Goal: Task Accomplishment & Management: Use online tool/utility

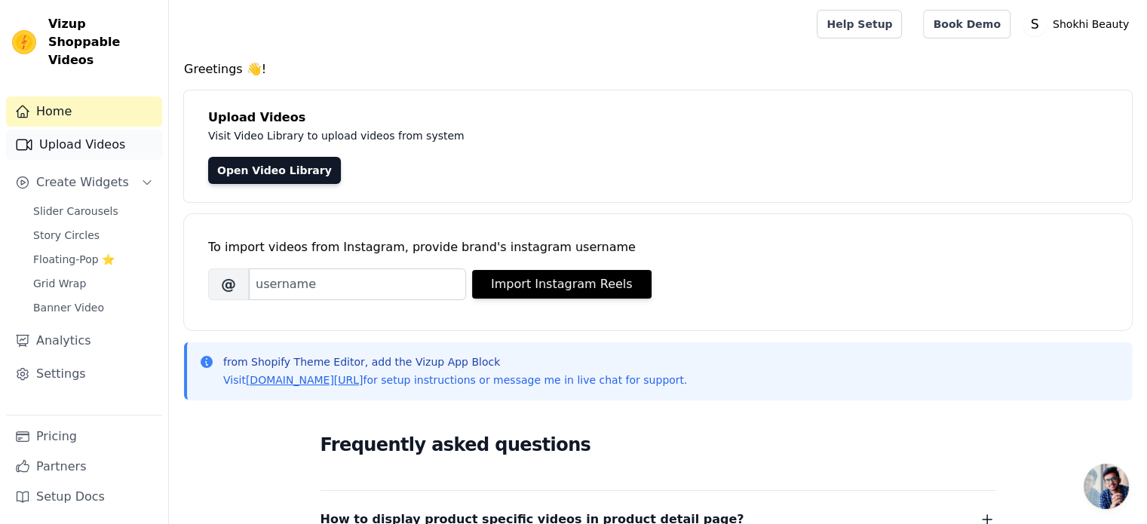
click at [108, 131] on link "Upload Videos" at bounding box center [84, 145] width 156 height 30
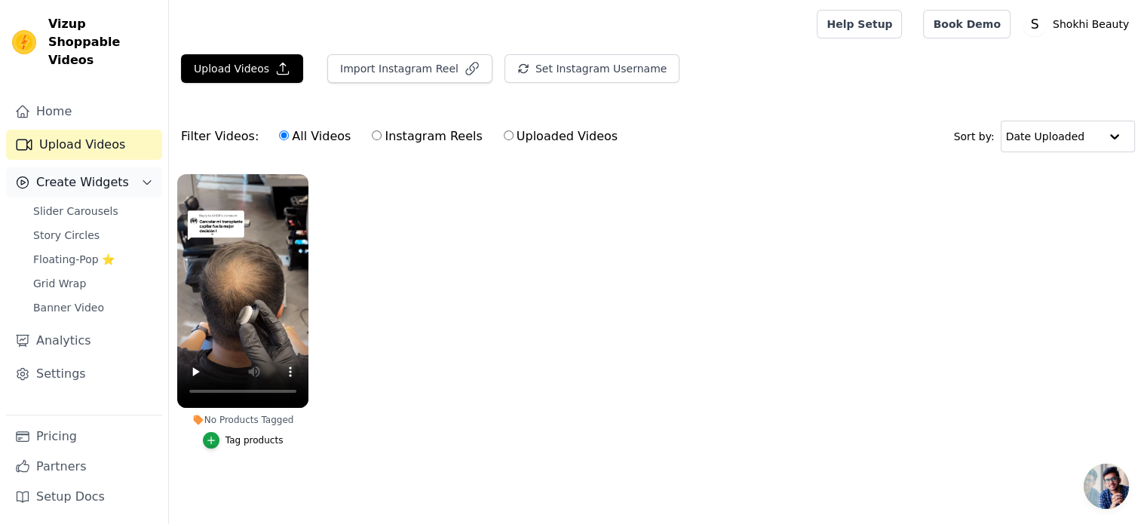
click at [112, 173] on span "Create Widgets" at bounding box center [82, 182] width 93 height 18
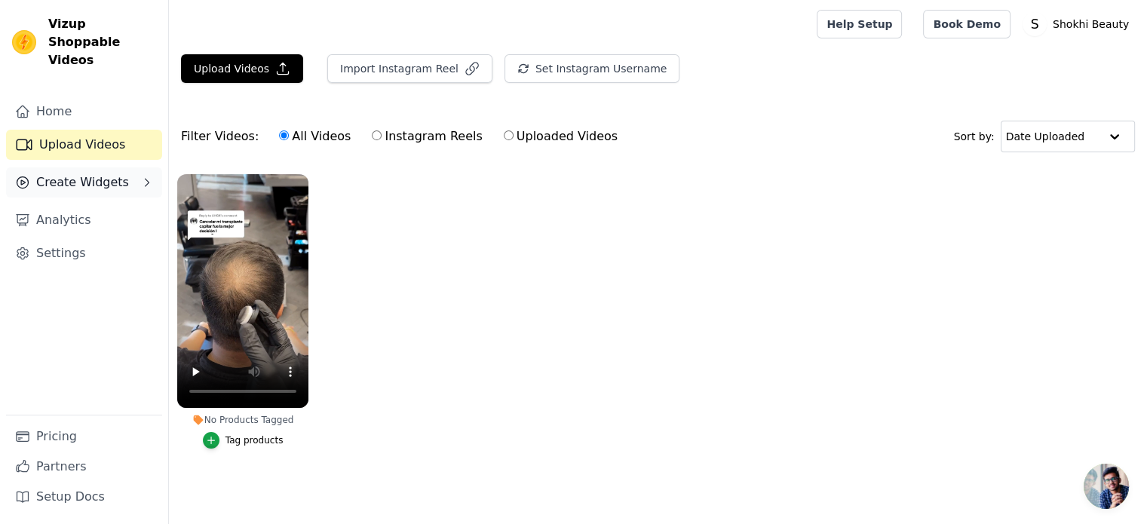
click at [112, 173] on span "Create Widgets" at bounding box center [82, 182] width 93 height 18
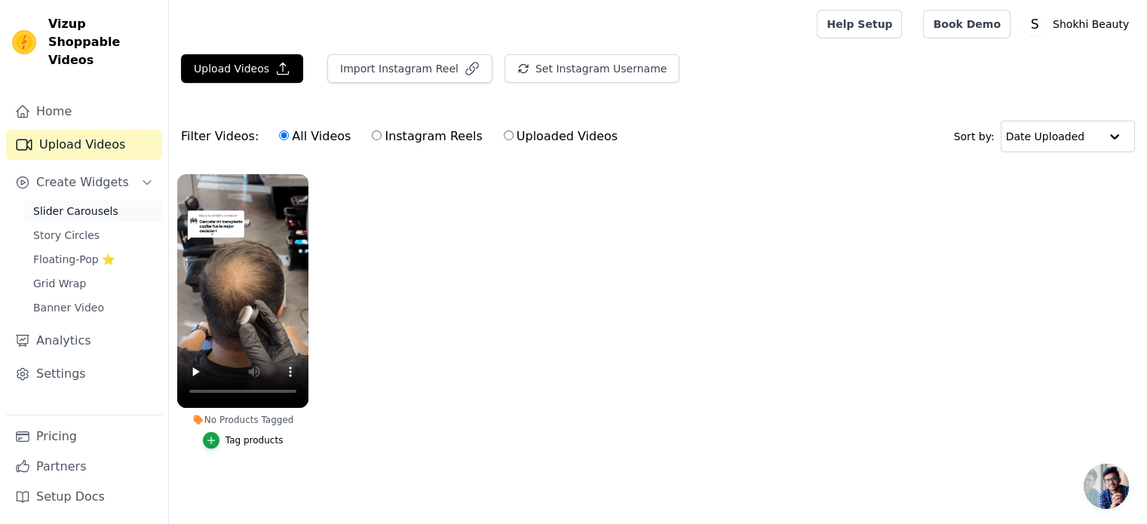
click at [103, 204] on span "Slider Carousels" at bounding box center [75, 211] width 85 height 15
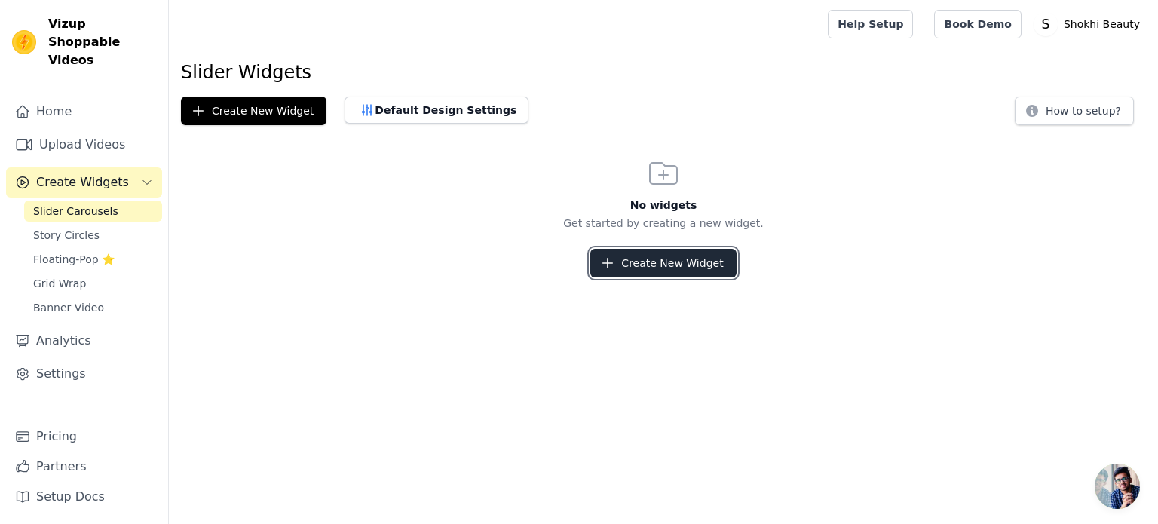
click at [688, 265] on button "Create New Widget" at bounding box center [663, 263] width 146 height 29
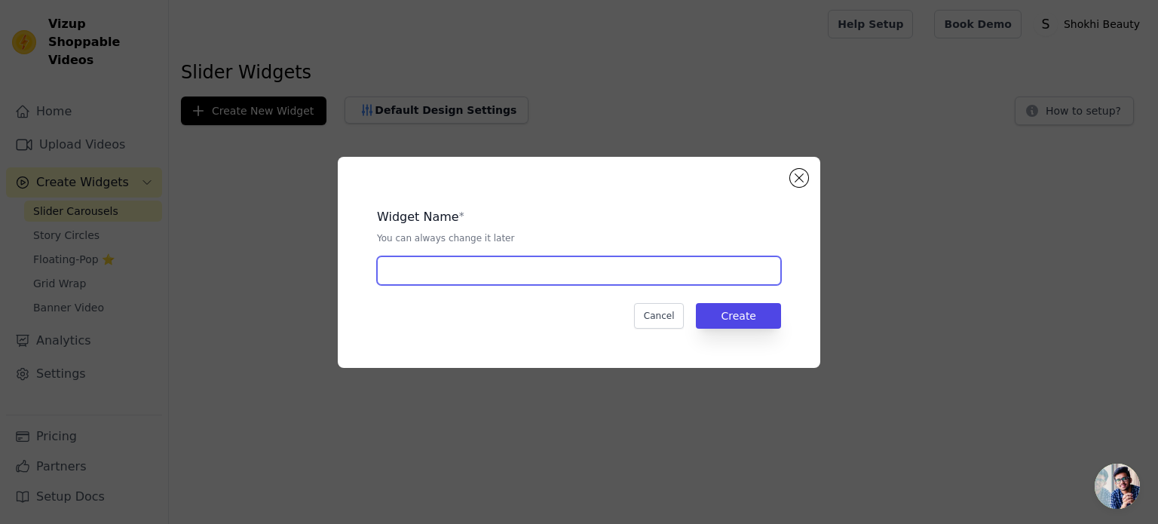
click at [534, 262] on input "text" at bounding box center [579, 270] width 404 height 29
type input "Hairline'"
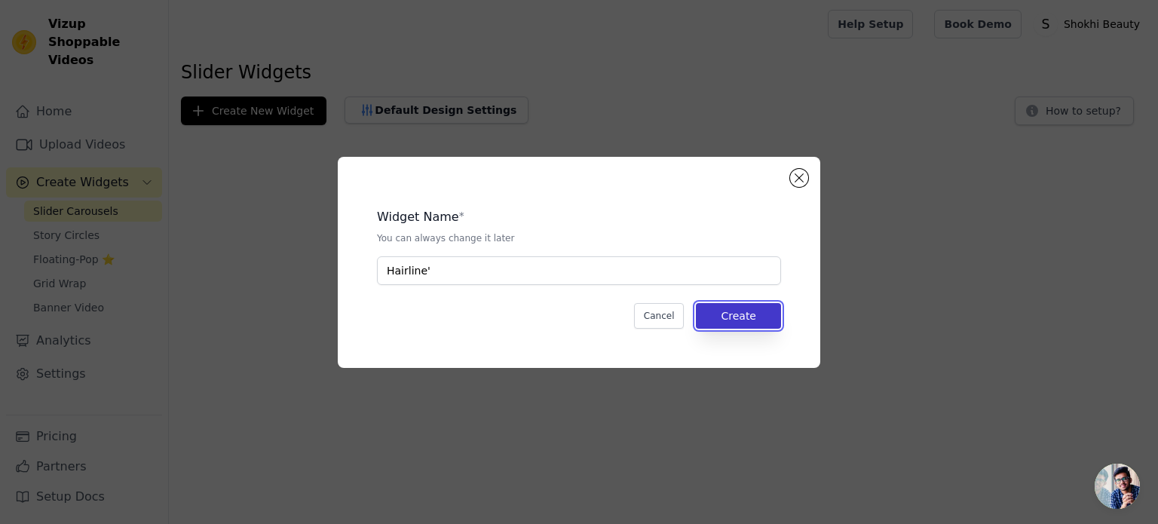
click at [770, 325] on button "Create" at bounding box center [738, 316] width 85 height 26
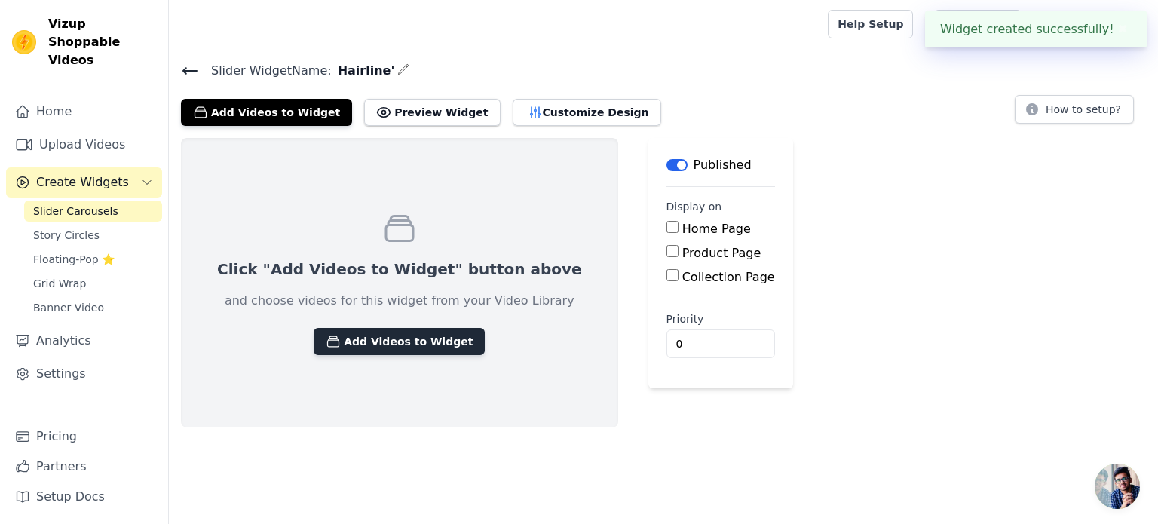
click at [383, 347] on button "Add Videos to Widget" at bounding box center [399, 341] width 171 height 27
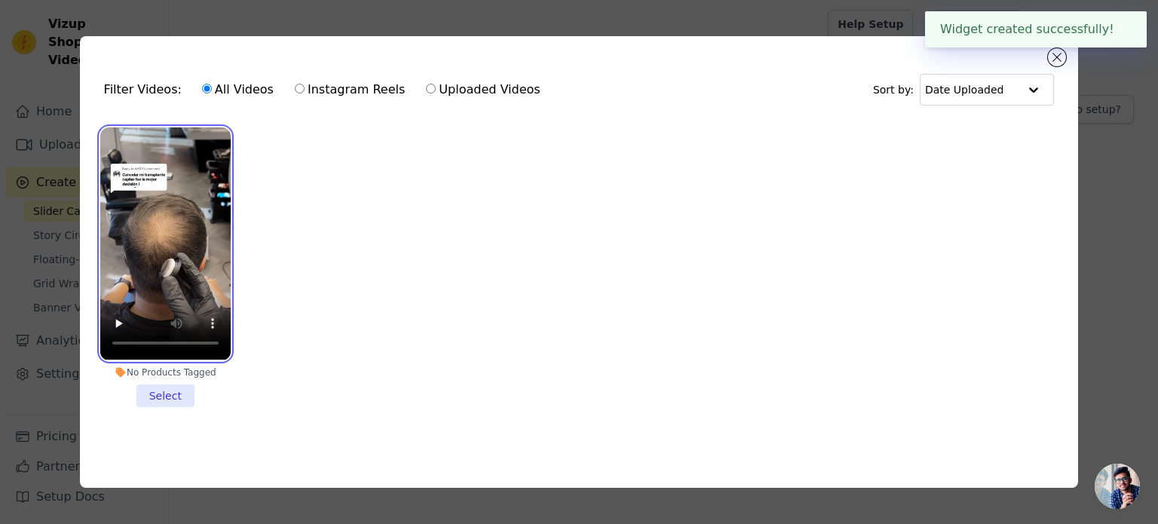
click at [172, 230] on video at bounding box center [165, 243] width 130 height 232
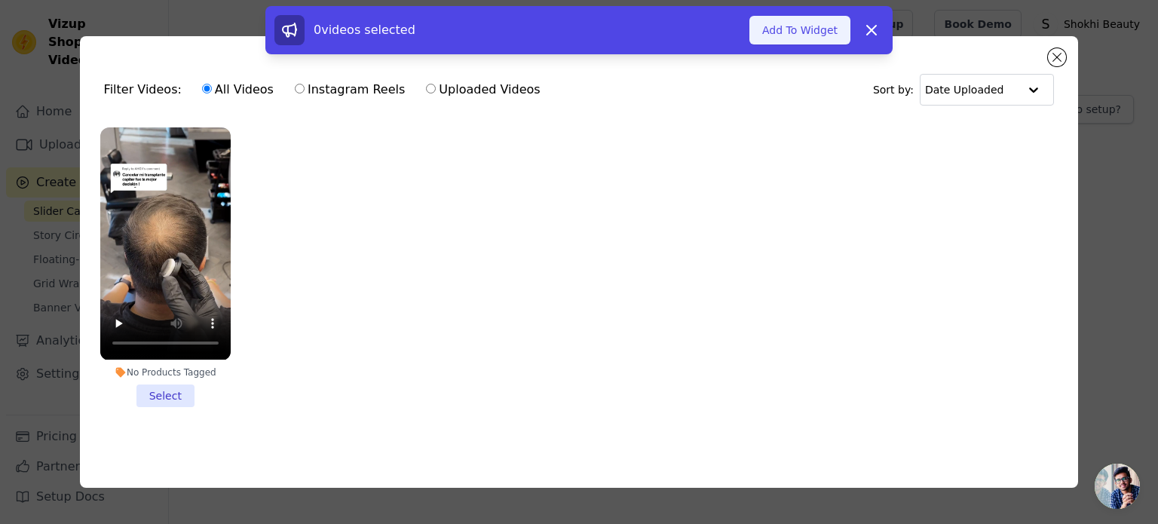
click at [775, 32] on button "Add To Widget" at bounding box center [799, 30] width 101 height 29
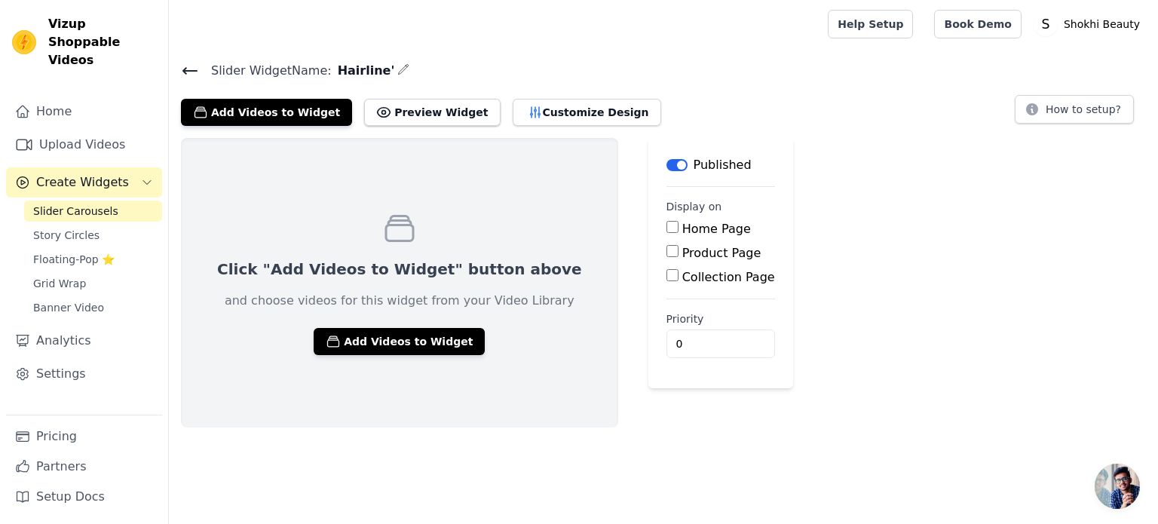
click at [185, 68] on icon at bounding box center [190, 71] width 14 height 6
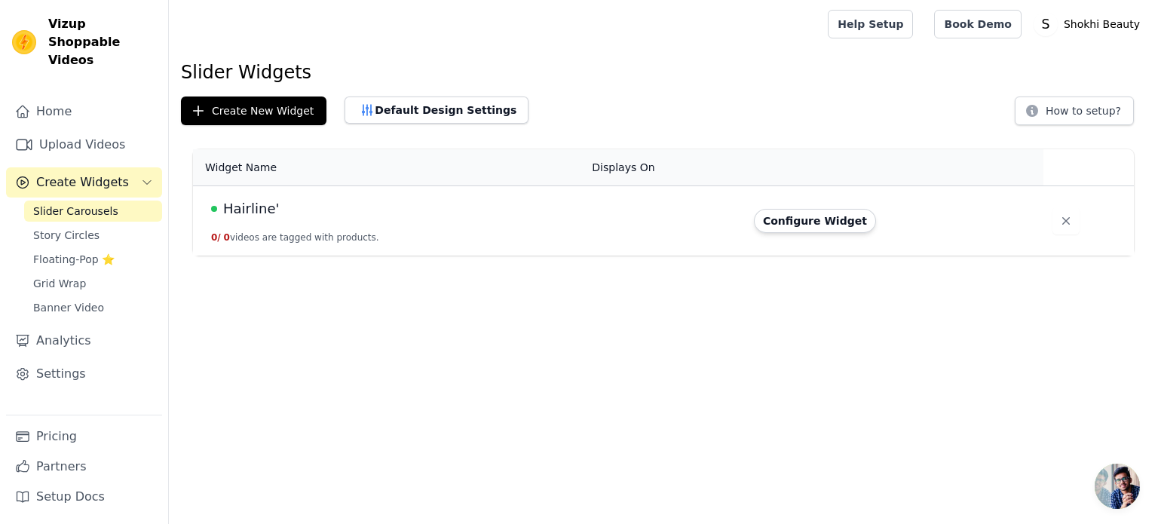
click at [267, 204] on span "Hairline'" at bounding box center [251, 208] width 56 height 21
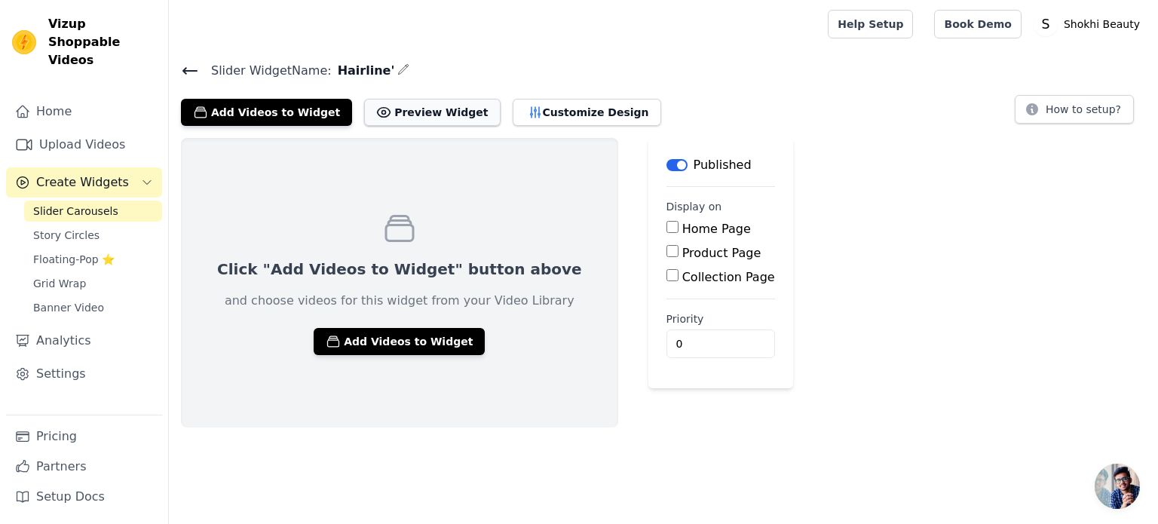
click at [378, 99] on button "Preview Widget" at bounding box center [432, 112] width 136 height 27
click at [377, 329] on button "Add Videos to Widget" at bounding box center [399, 341] width 171 height 27
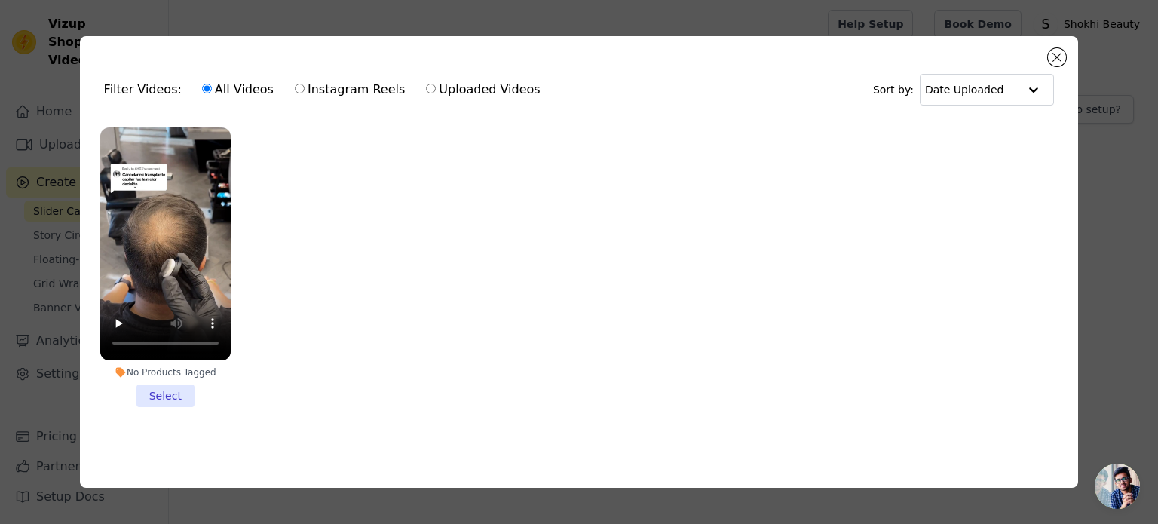
click at [155, 388] on li "No Products Tagged Select" at bounding box center [165, 266] width 130 height 279
click at [0, 0] on input "No Products Tagged Select" at bounding box center [0, 0] width 0 height 0
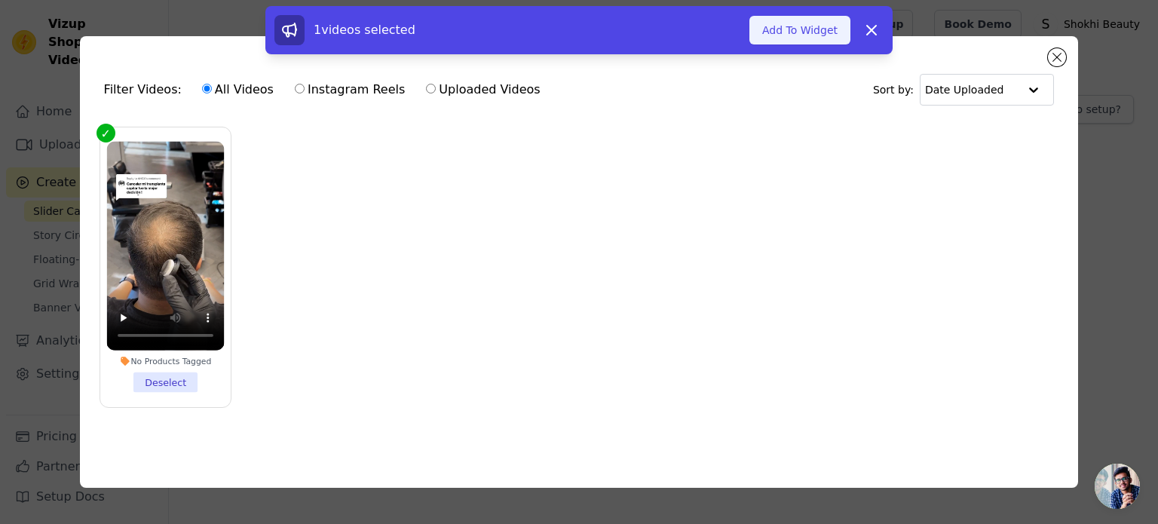
click at [789, 33] on button "Add To Widget" at bounding box center [799, 30] width 101 height 29
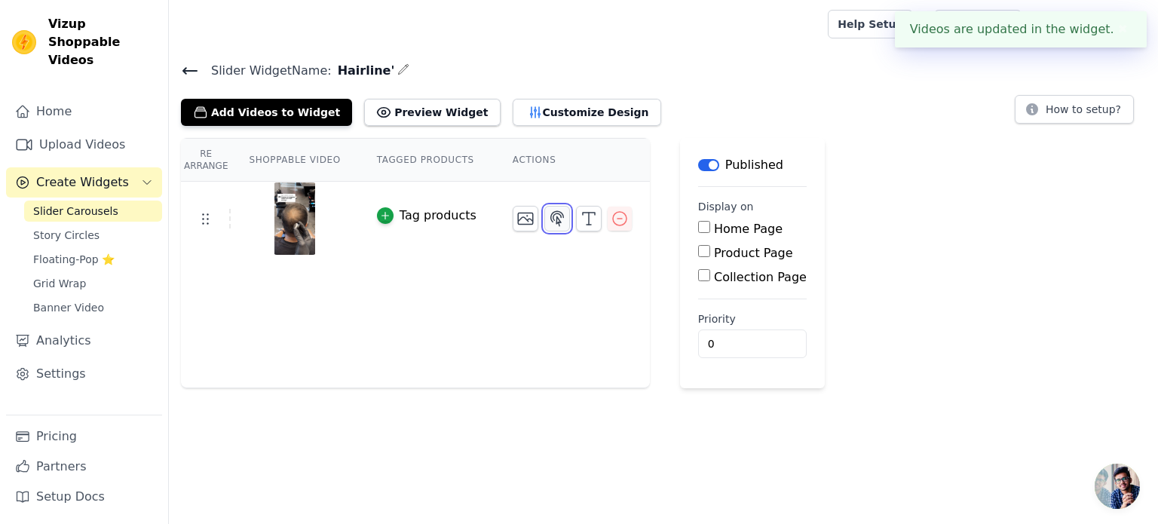
click at [548, 211] on icon "button" at bounding box center [557, 219] width 18 height 18
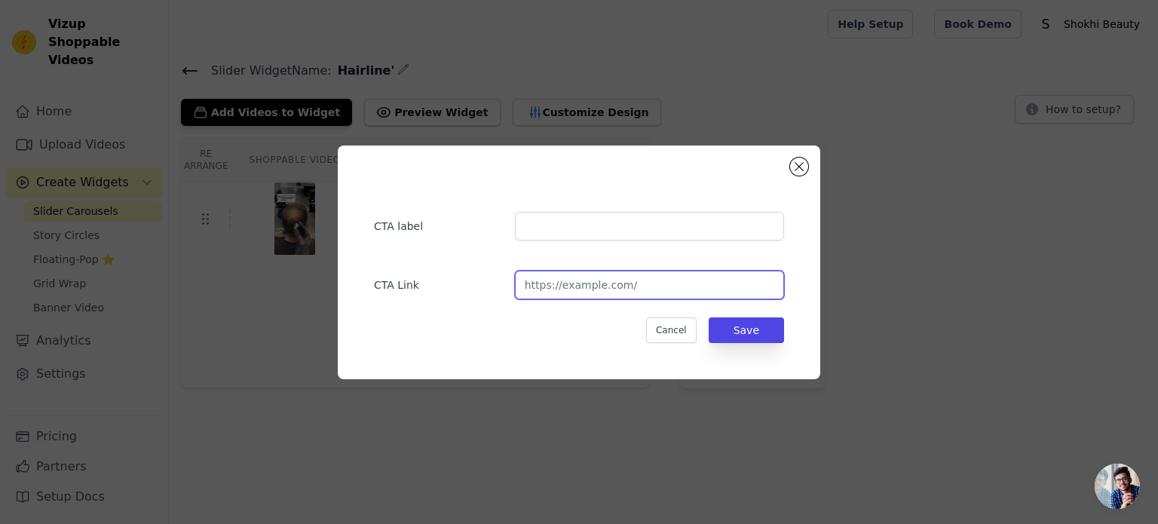
click at [601, 283] on input "url" at bounding box center [649, 285] width 269 height 29
click at [798, 164] on button "Close modal" at bounding box center [799, 167] width 18 height 18
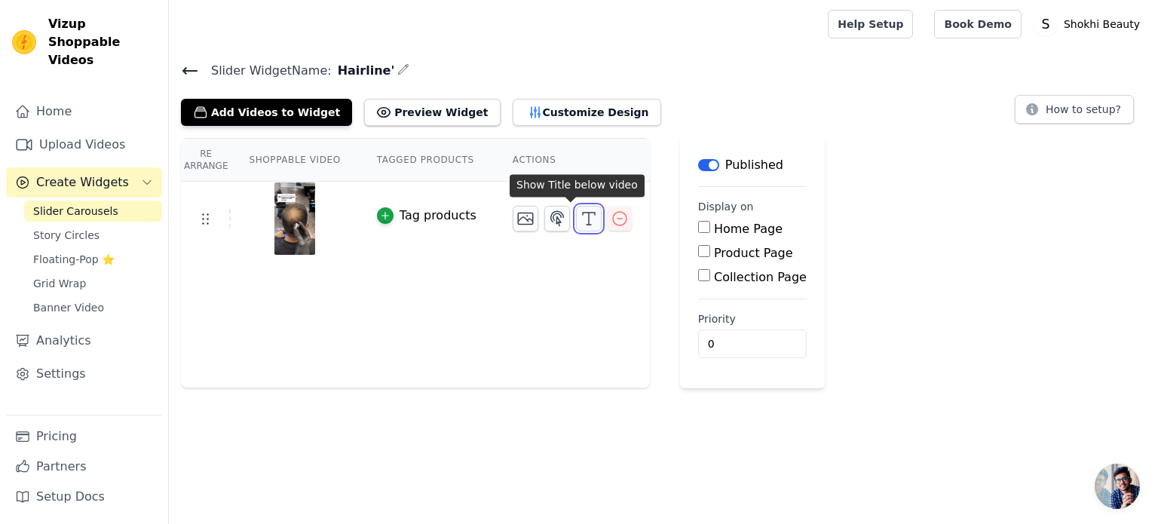
click at [580, 219] on icon "button" at bounding box center [589, 219] width 18 height 18
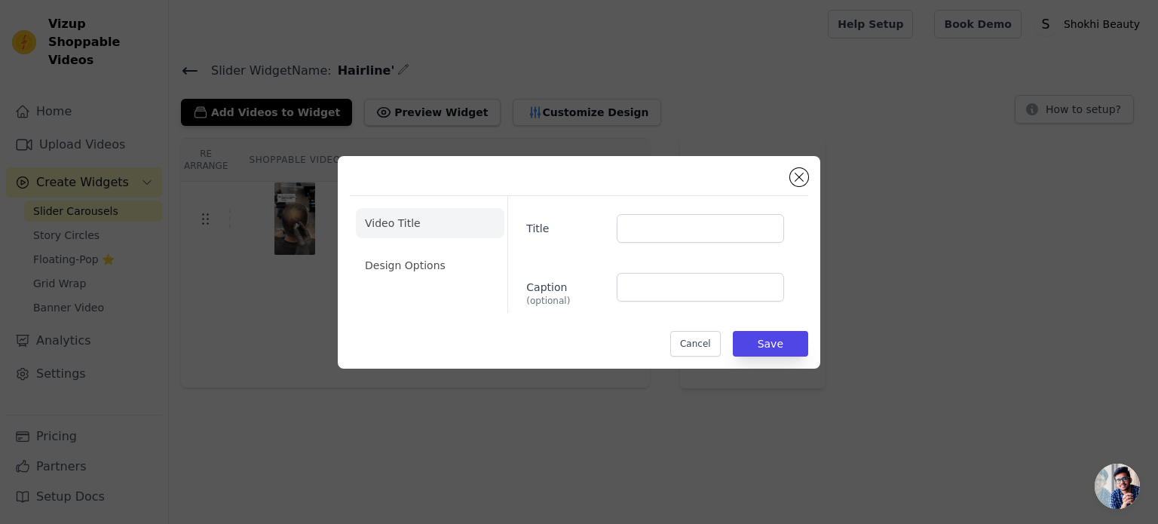
click at [789, 174] on div "Video Title Design Options Title Caption (optional) Cancel Save" at bounding box center [579, 262] width 458 height 188
click at [801, 178] on button "Close modal" at bounding box center [799, 177] width 18 height 18
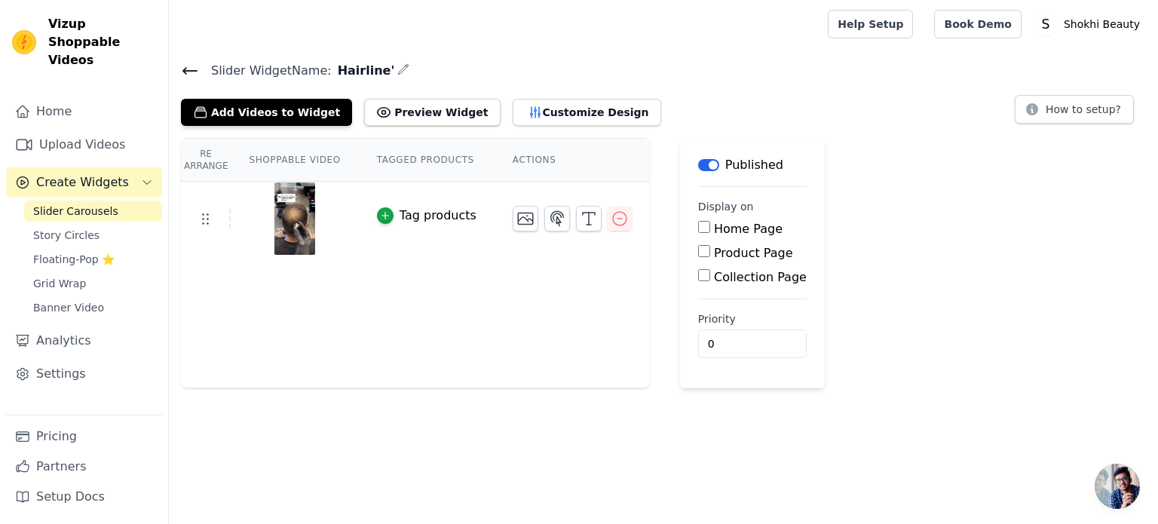
click at [698, 228] on input "Home Page" at bounding box center [704, 227] width 12 height 12
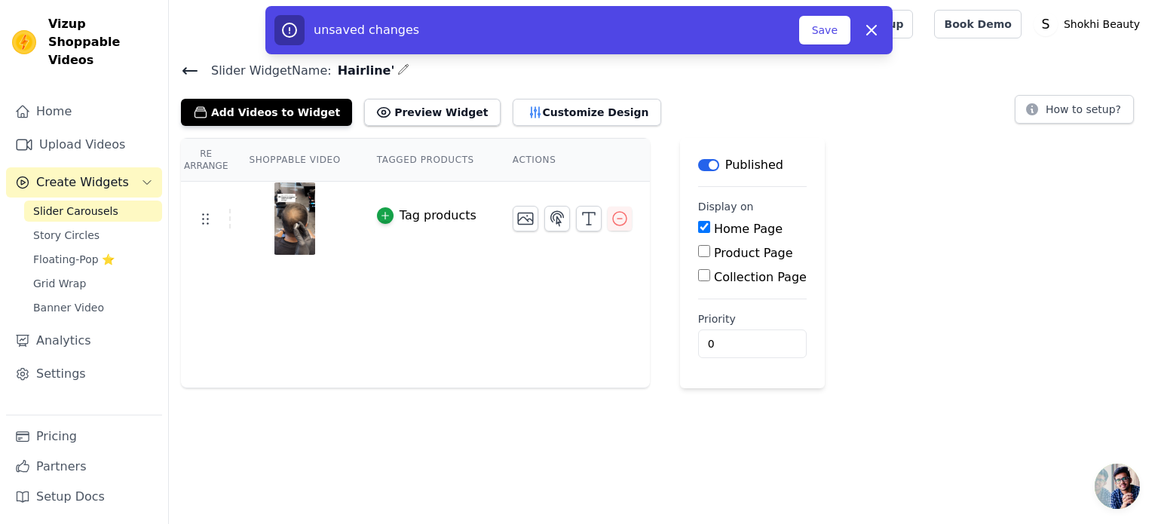
click at [698, 228] on input "Home Page" at bounding box center [704, 227] width 12 height 12
checkbox input "false"
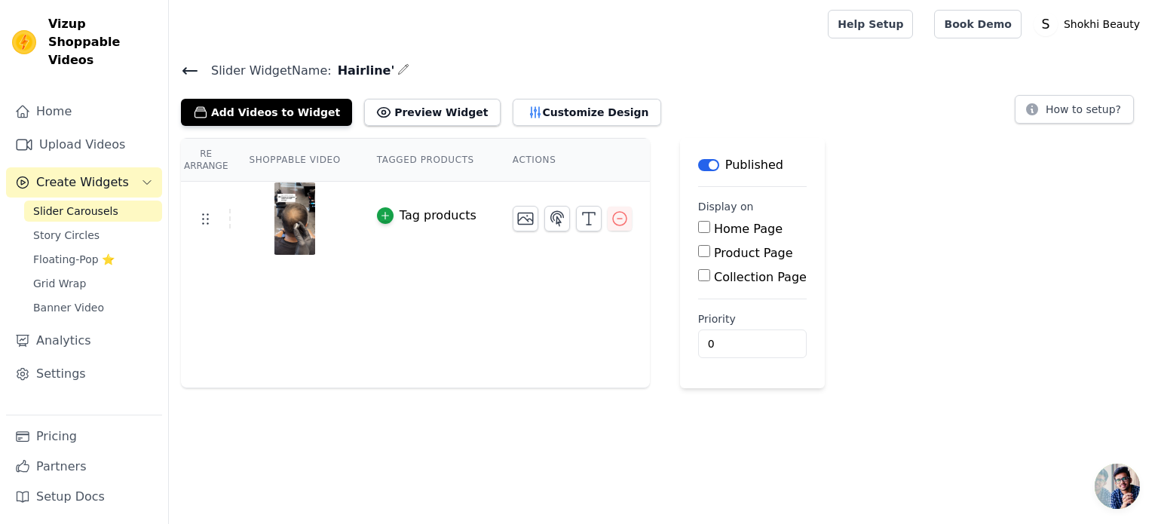
click at [698, 253] on input "Product Page" at bounding box center [704, 251] width 12 height 12
checkbox input "true"
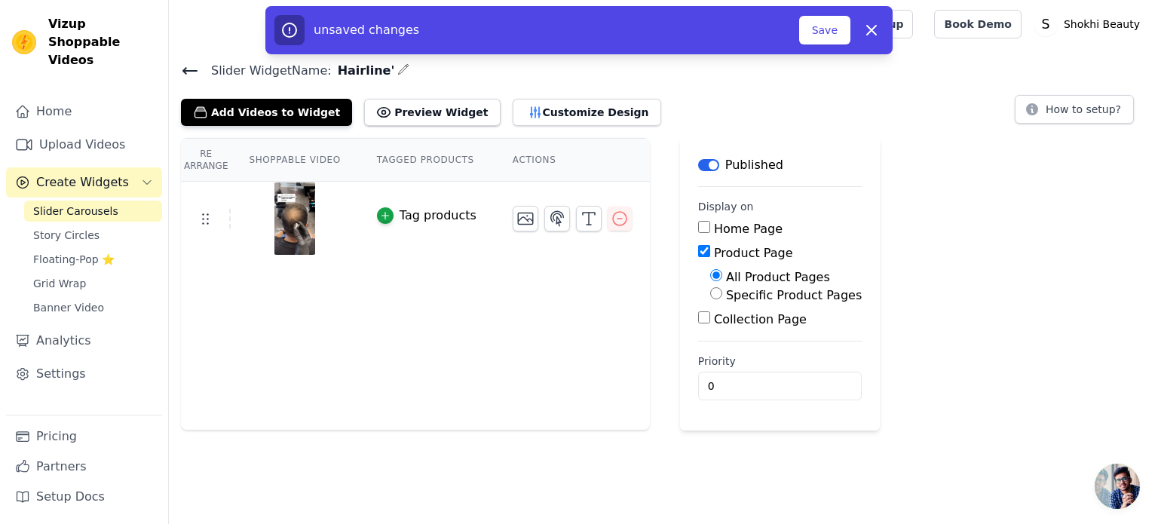
click at [710, 298] on input "Specific Product Pages" at bounding box center [716, 293] width 12 height 12
radio input "true"
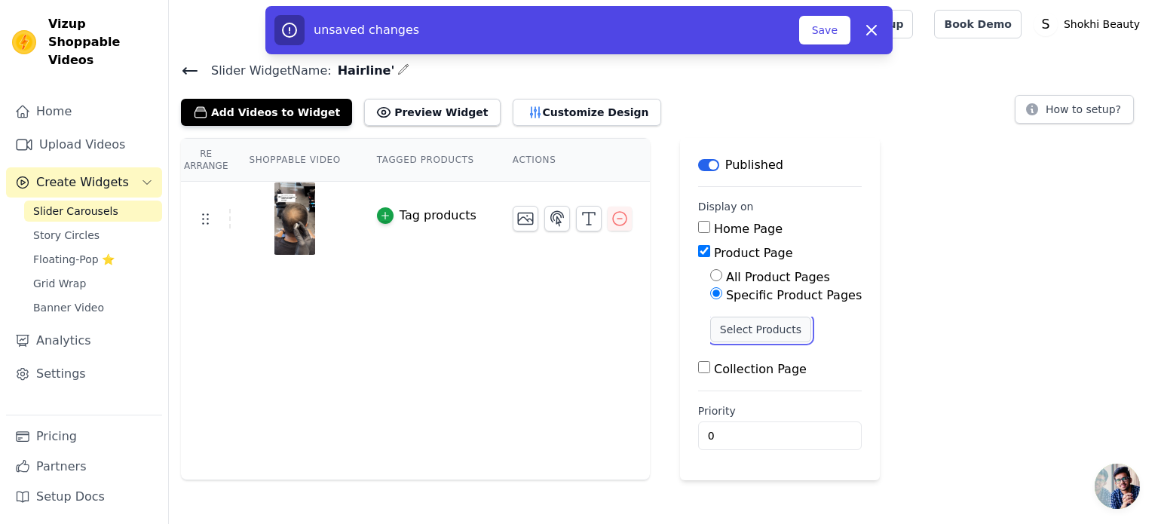
click at [710, 320] on button "Select Products" at bounding box center [760, 330] width 101 height 26
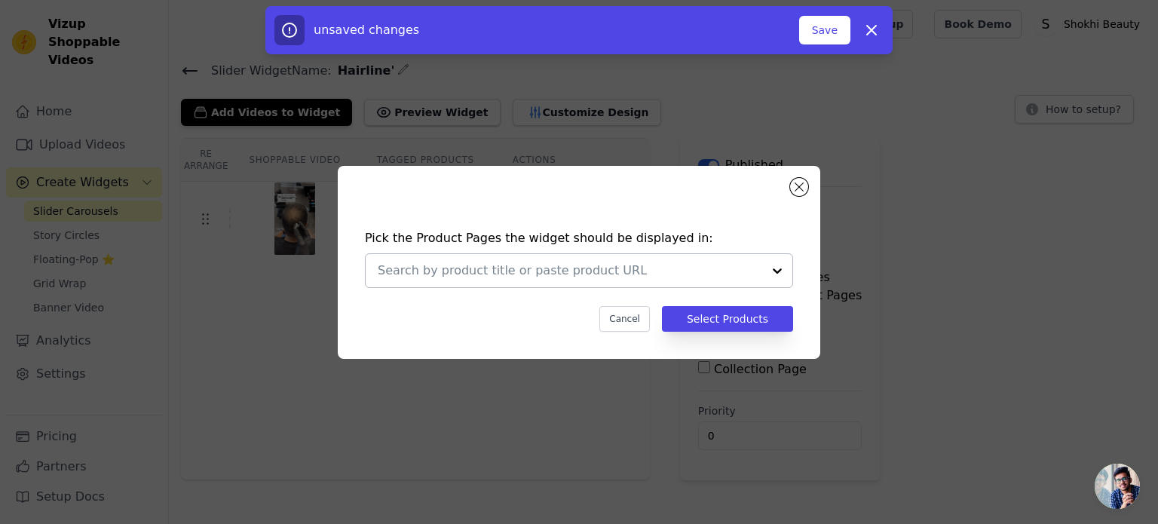
click at [775, 268] on div at bounding box center [777, 270] width 30 height 33
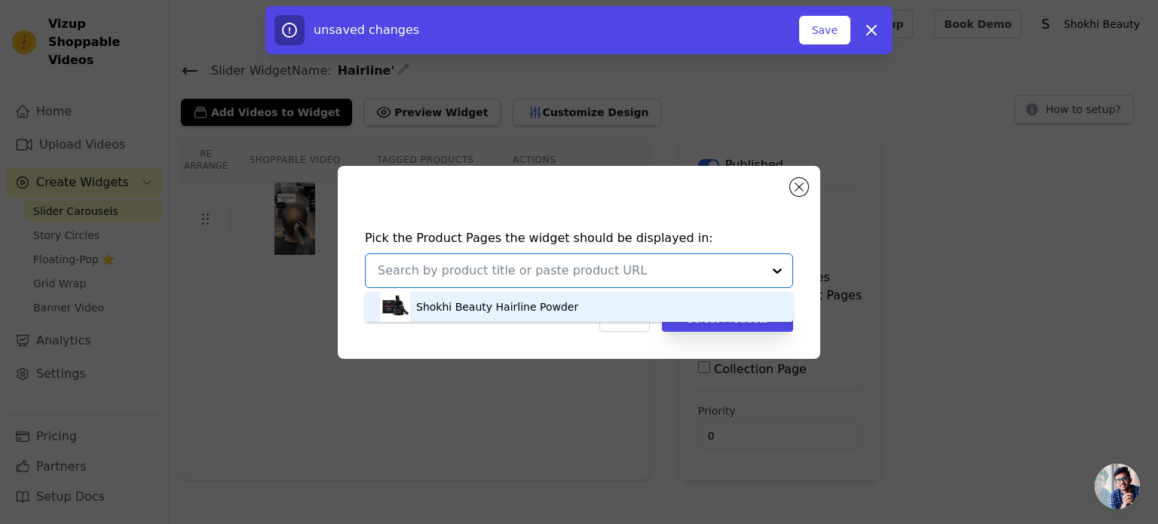
click at [529, 304] on div "Shokhi Beauty Hairline Powder" at bounding box center [497, 306] width 162 height 15
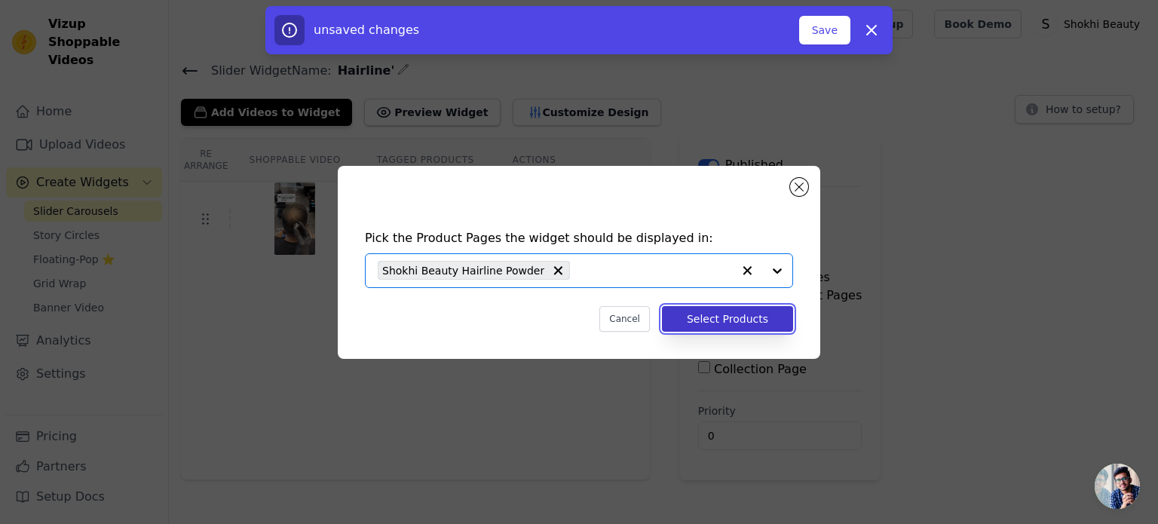
click at [754, 318] on button "Select Products" at bounding box center [727, 319] width 131 height 26
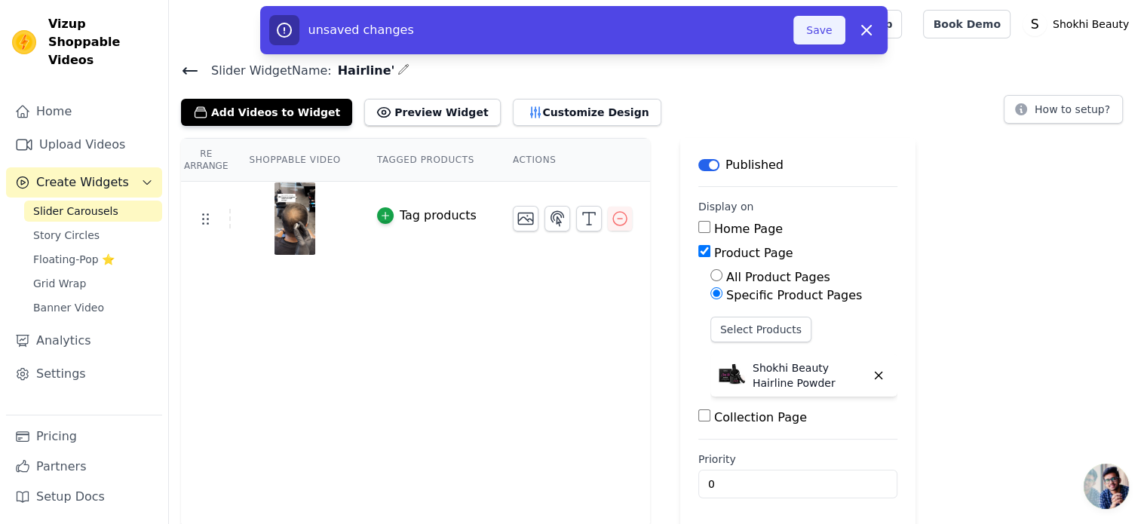
click at [818, 32] on button "Save" at bounding box center [818, 30] width 51 height 29
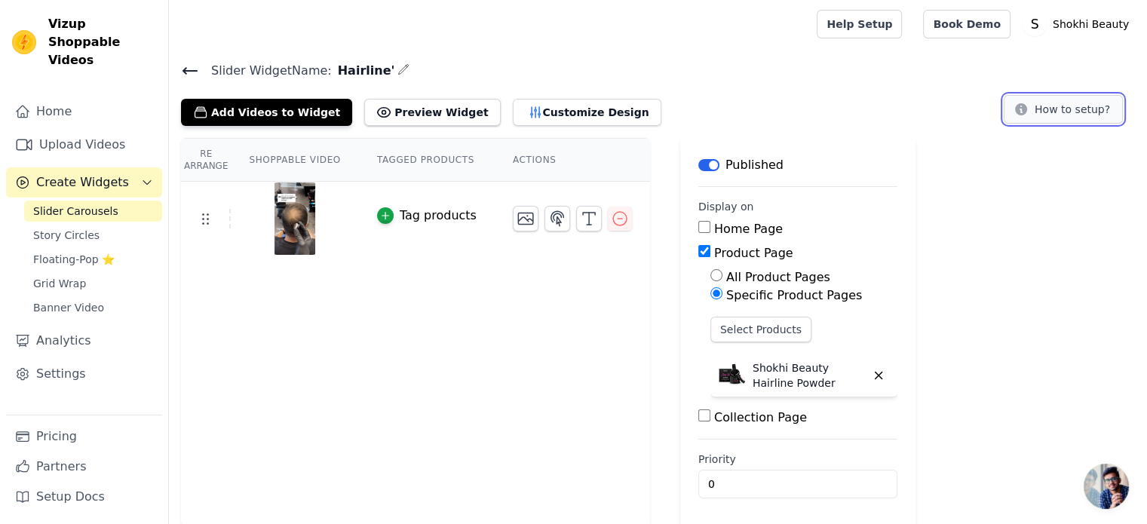
click at [1056, 101] on button "How to setup?" at bounding box center [1062, 109] width 119 height 29
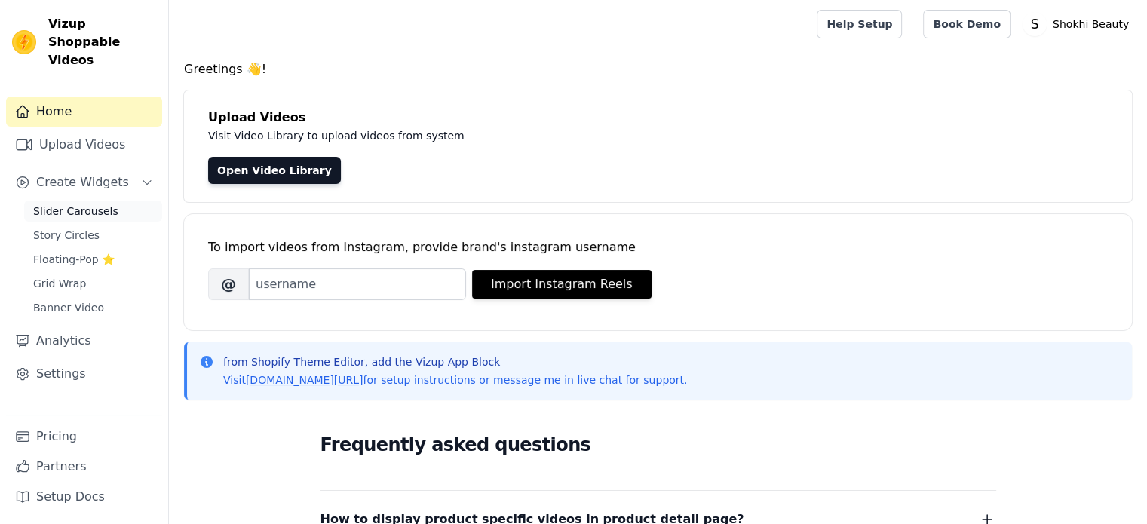
click at [96, 204] on span "Slider Carousels" at bounding box center [75, 211] width 85 height 15
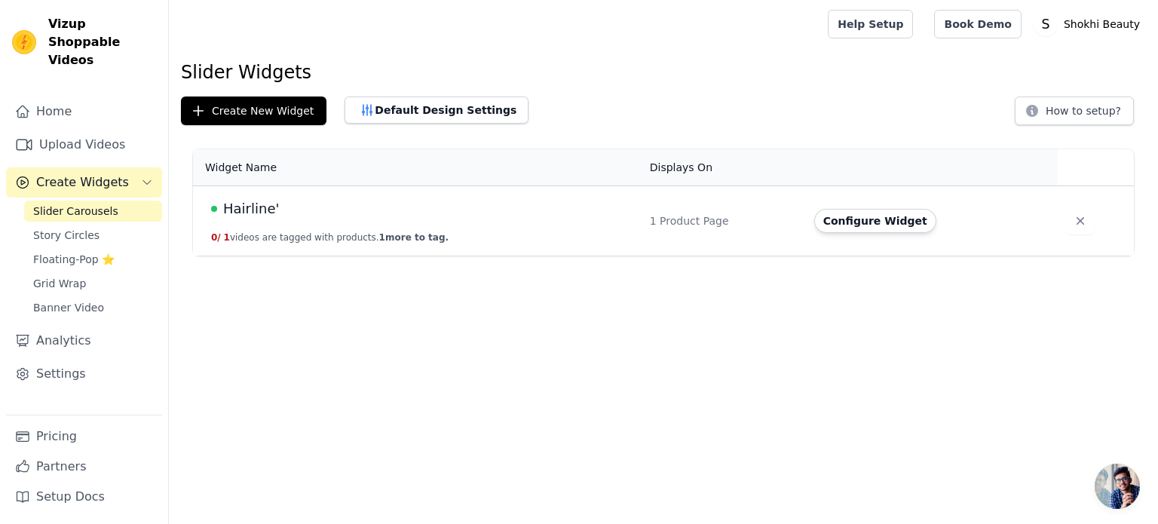
click at [328, 222] on td "Hairline' 0 / 1 videos are tagged with products. 1 more to tag." at bounding box center [417, 221] width 448 height 70
click at [260, 207] on span "Hairline'" at bounding box center [251, 208] width 56 height 21
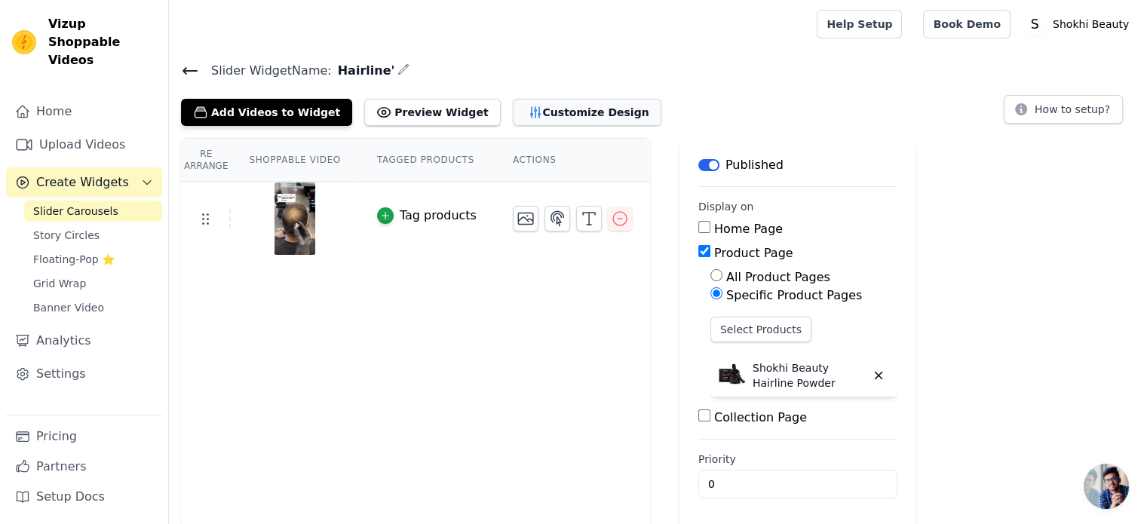
click at [541, 118] on button "Customize Design" at bounding box center [587, 112] width 149 height 27
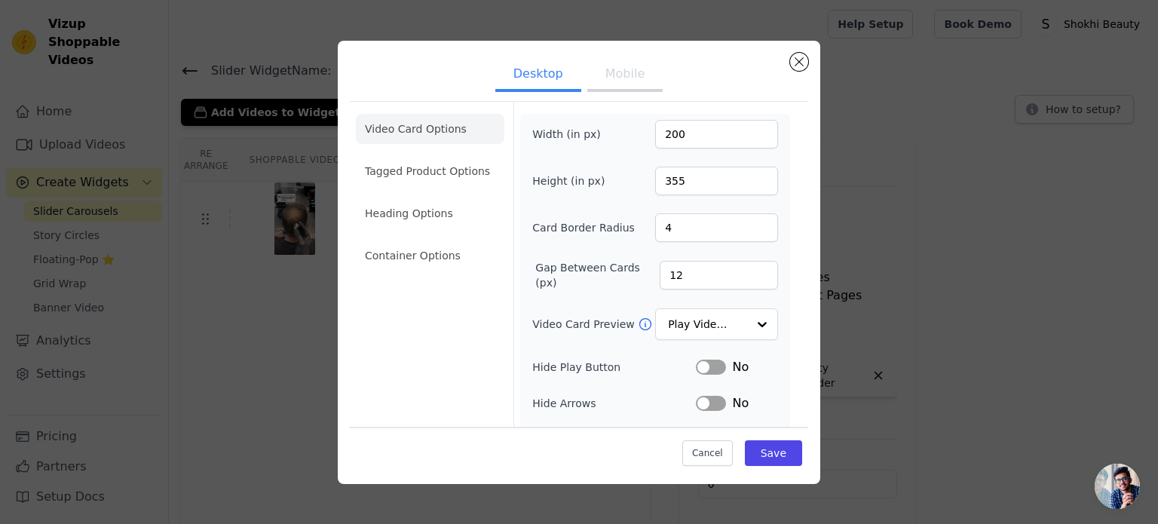
click at [602, 81] on button "Mobile" at bounding box center [624, 75] width 75 height 33
click at [807, 62] on div "Desktop Mobile Video Card Options Tagged Product Options Heading Options Contai…" at bounding box center [579, 262] width 482 height 443
click at [792, 58] on button "Close modal" at bounding box center [799, 62] width 18 height 18
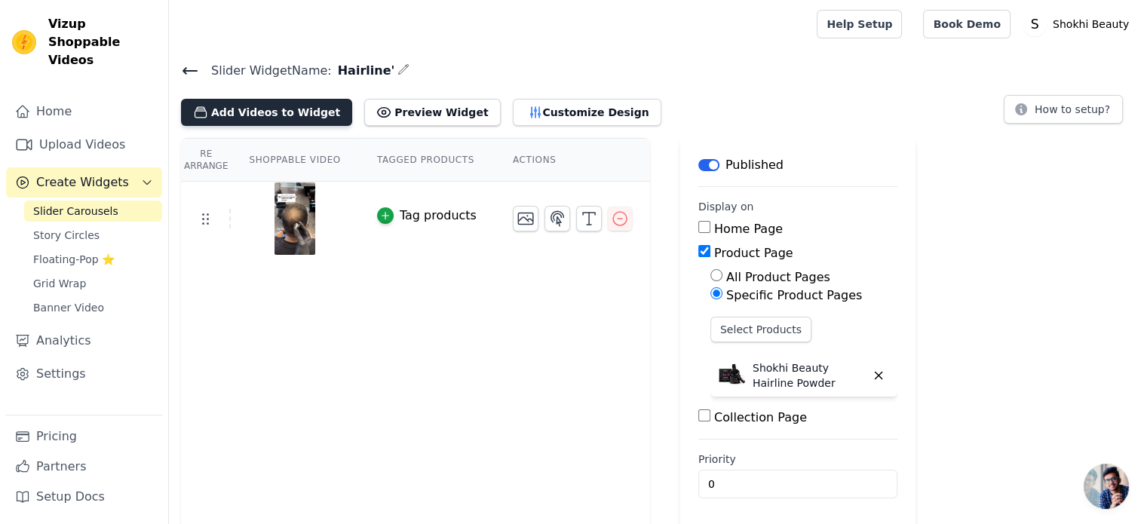
click at [268, 105] on button "Add Videos to Widget" at bounding box center [266, 112] width 171 height 27
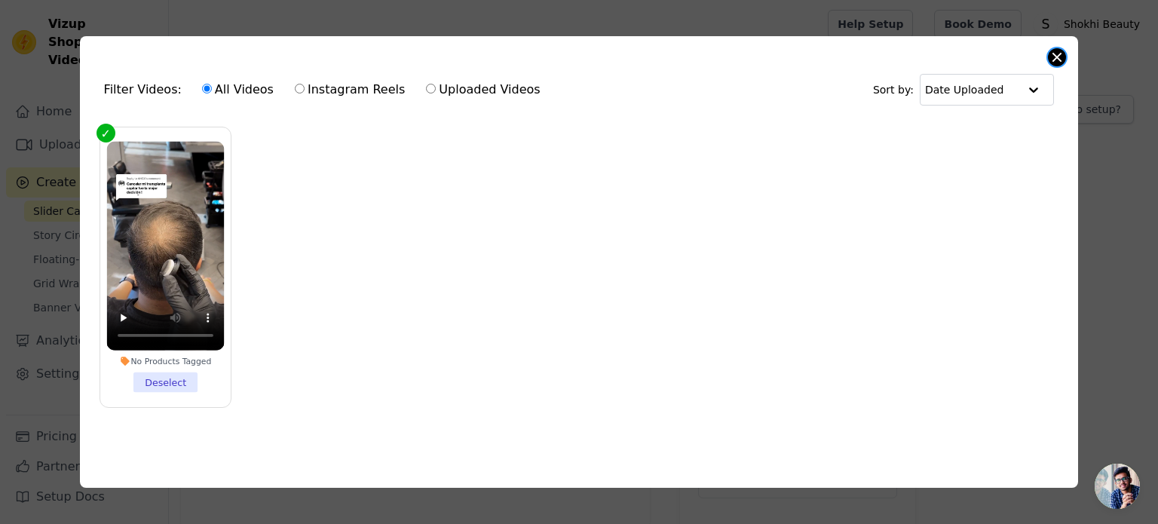
click at [1059, 48] on button "Close modal" at bounding box center [1057, 57] width 18 height 18
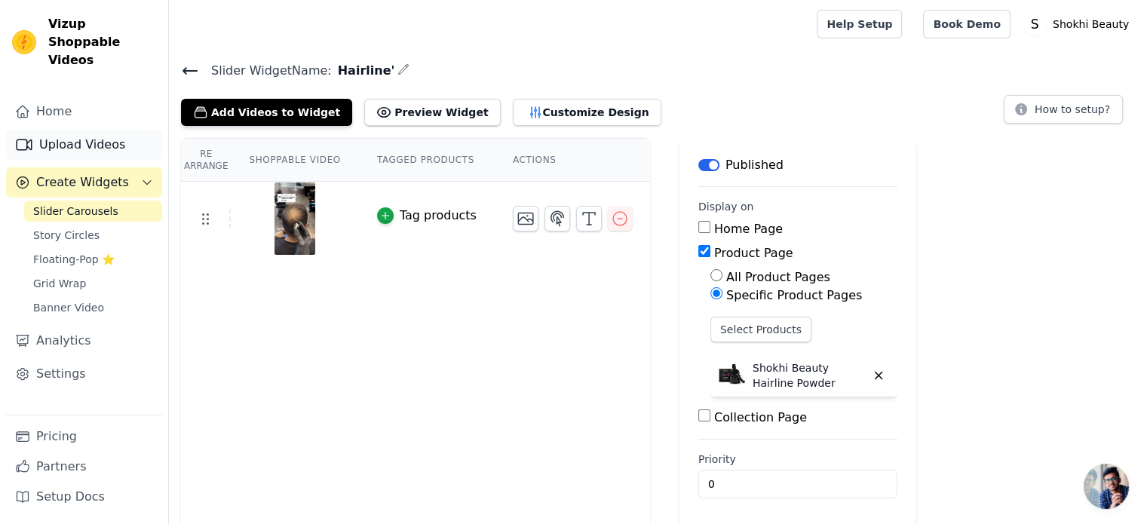
click at [127, 130] on link "Upload Videos" at bounding box center [84, 145] width 156 height 30
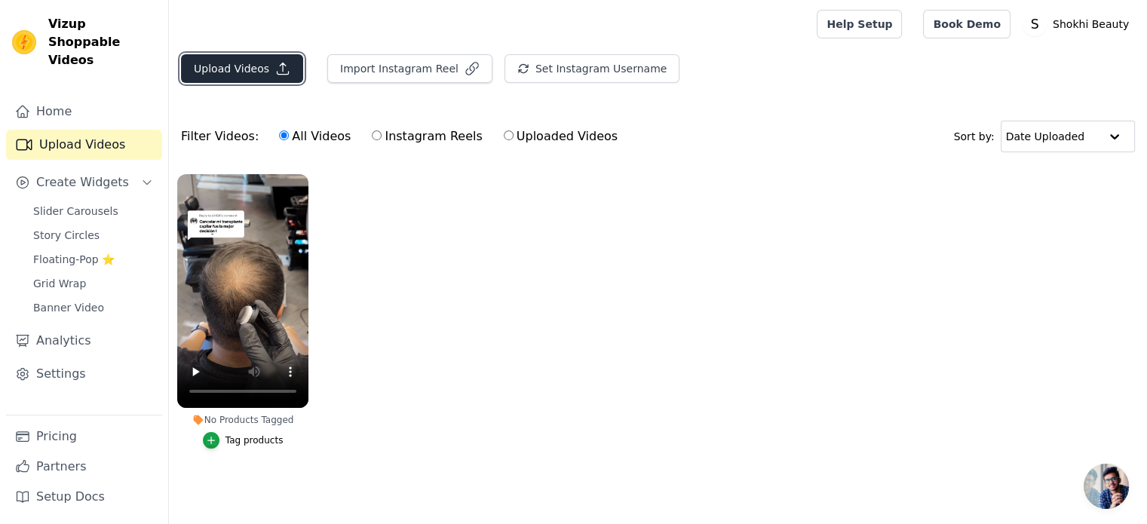
click at [258, 69] on button "Upload Videos" at bounding box center [242, 68] width 122 height 29
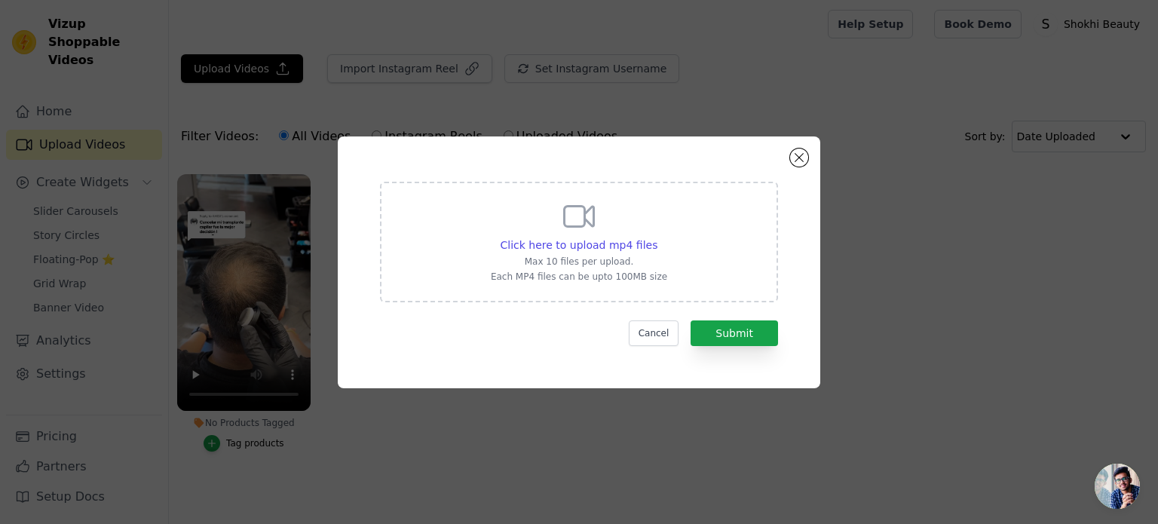
click at [510, 253] on div "Click here to upload mp4 files Max 10 files per upload. Each MP4 files can be u…" at bounding box center [579, 240] width 176 height 84
click at [657, 237] on input "Click here to upload mp4 files Max 10 files per upload. Each MP4 files can be u…" at bounding box center [657, 237] width 1 height 1
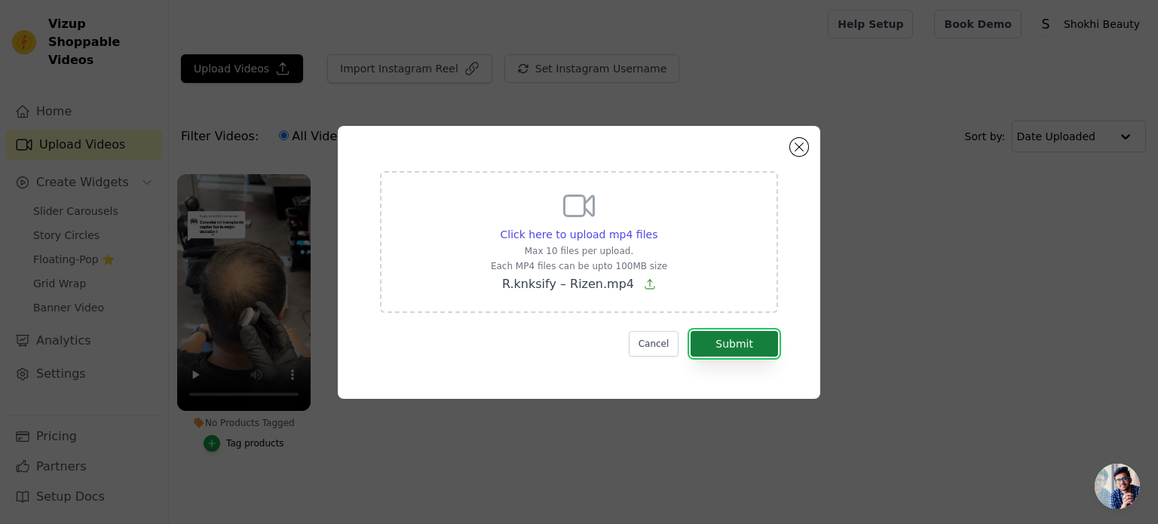
click at [766, 339] on button "Submit" at bounding box center [734, 344] width 87 height 26
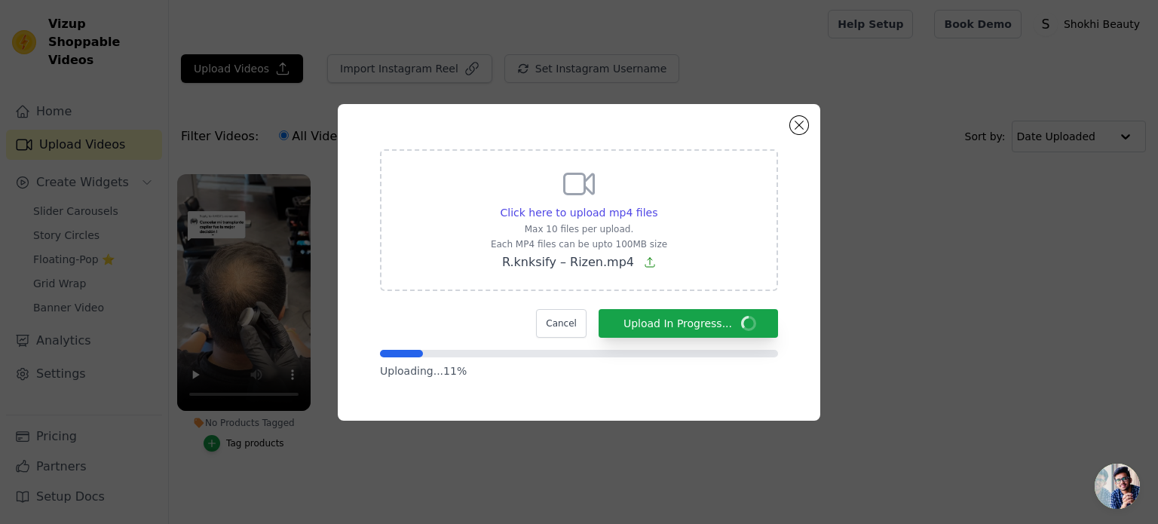
click at [591, 220] on div "Click here to upload mp4 files Max 10 files per upload. Each MP4 files can be u…" at bounding box center [579, 219] width 176 height 106
click at [657, 205] on input "Click here to upload mp4 files Max 10 files per upload. Each MP4 files can be u…" at bounding box center [657, 204] width 1 height 1
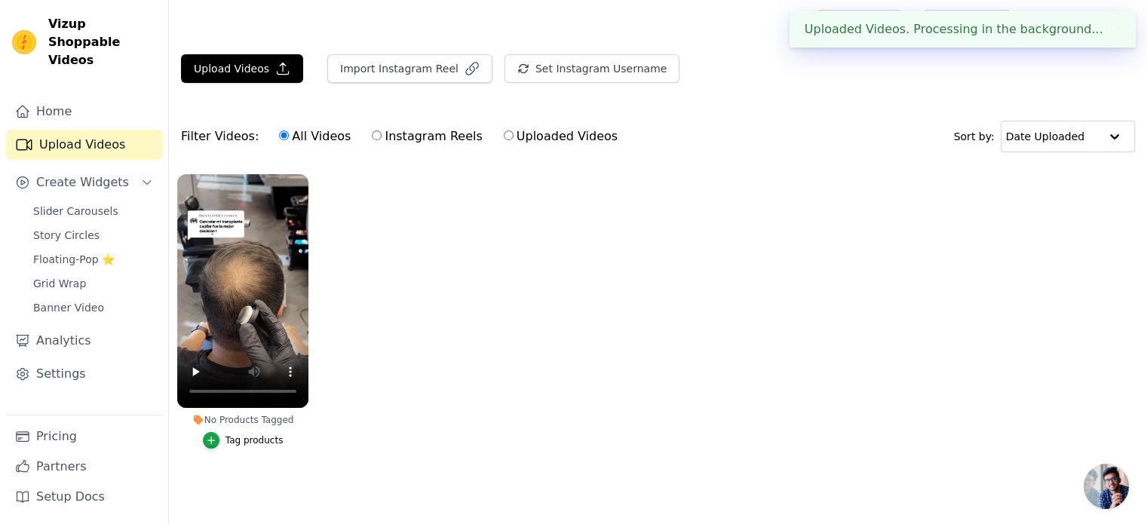
type input "C:\fakepath\RIZEN™ - Densify – Rizen.mp4"
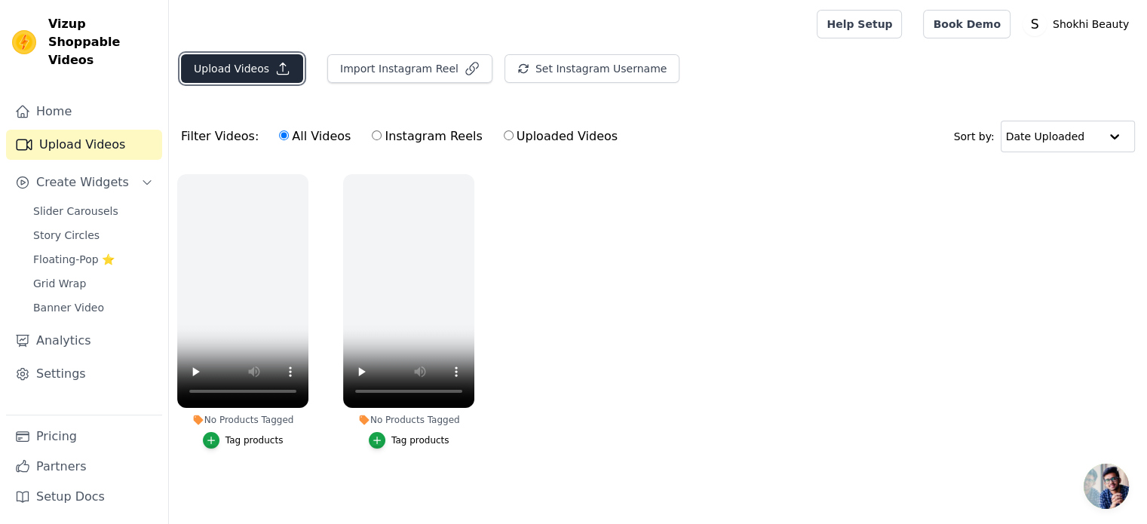
click at [228, 75] on button "Upload Videos" at bounding box center [242, 68] width 122 height 29
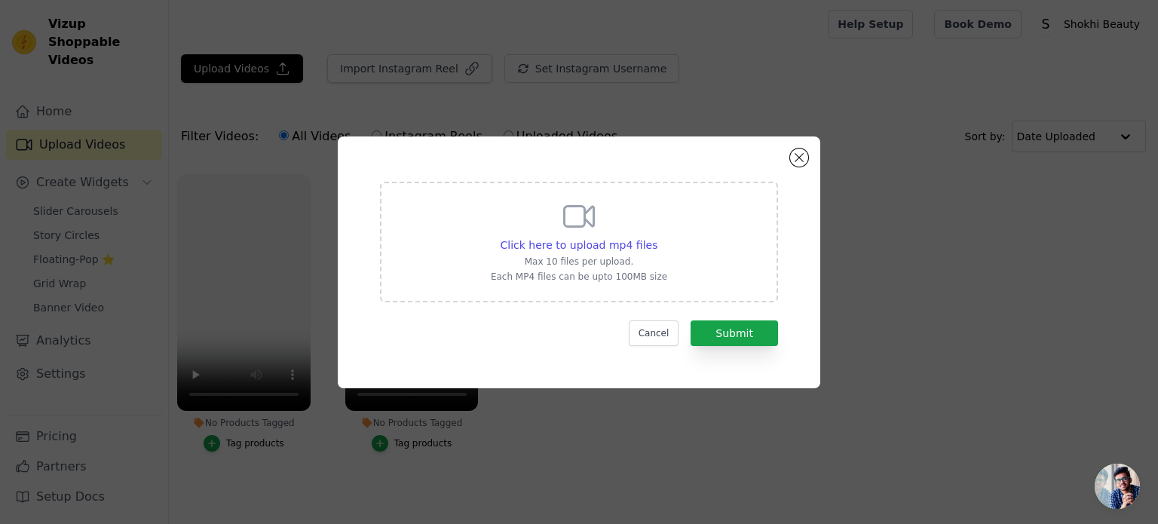
click at [574, 262] on p "Max 10 files per upload." at bounding box center [579, 262] width 176 height 12
click at [657, 237] on input "Click here to upload mp4 files Max 10 files per upload. Each MP4 files can be u…" at bounding box center [657, 237] width 1 height 1
type input "C:\fakepath\RIZEN™ - Densify – Rizen.mp4"
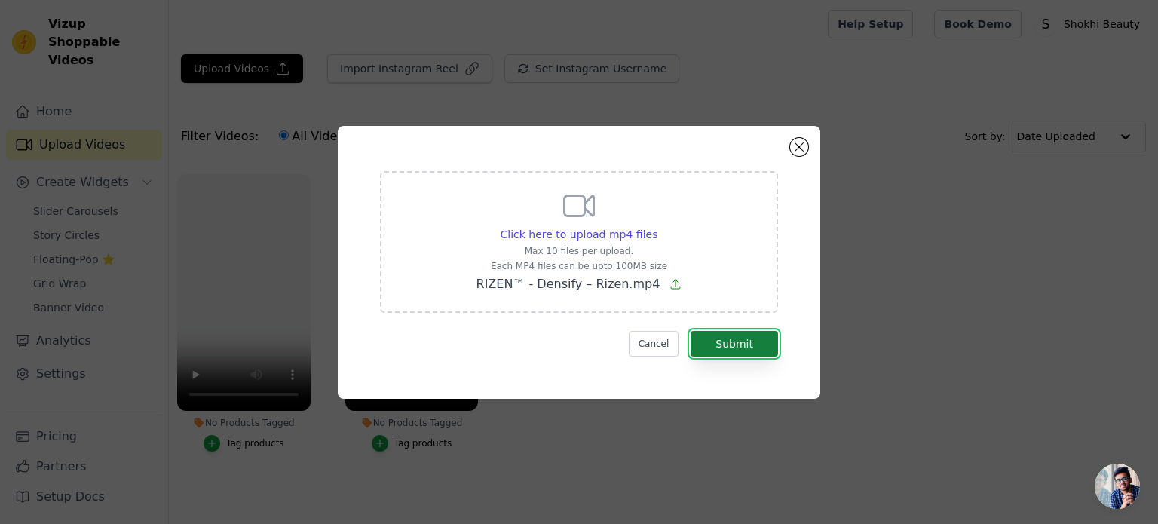
click at [721, 334] on button "Submit" at bounding box center [734, 344] width 87 height 26
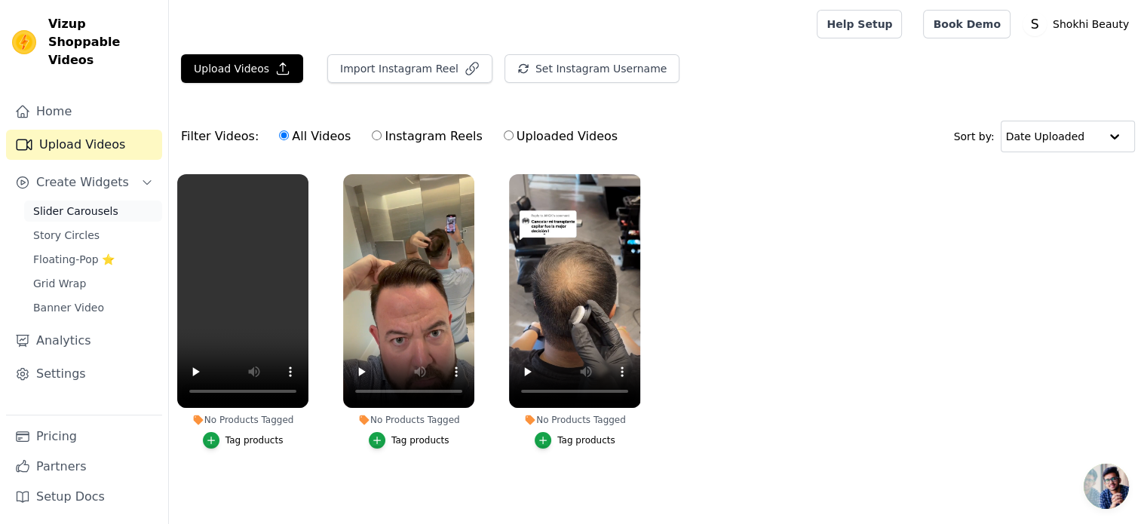
click at [65, 201] on link "Slider Carousels" at bounding box center [93, 211] width 138 height 21
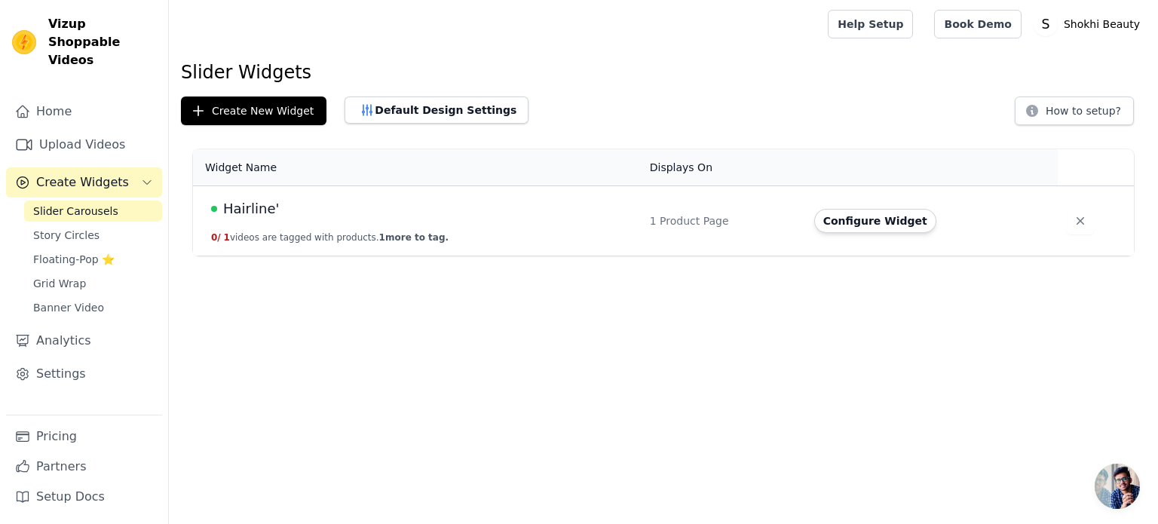
click at [255, 206] on span "Hairline'" at bounding box center [251, 208] width 56 height 21
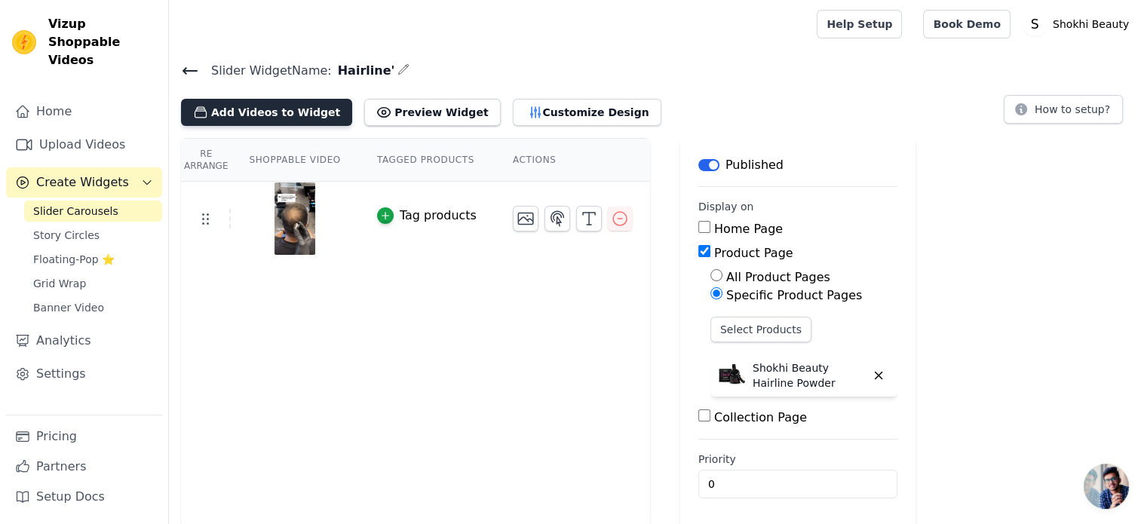
click at [271, 104] on button "Add Videos to Widget" at bounding box center [266, 112] width 171 height 27
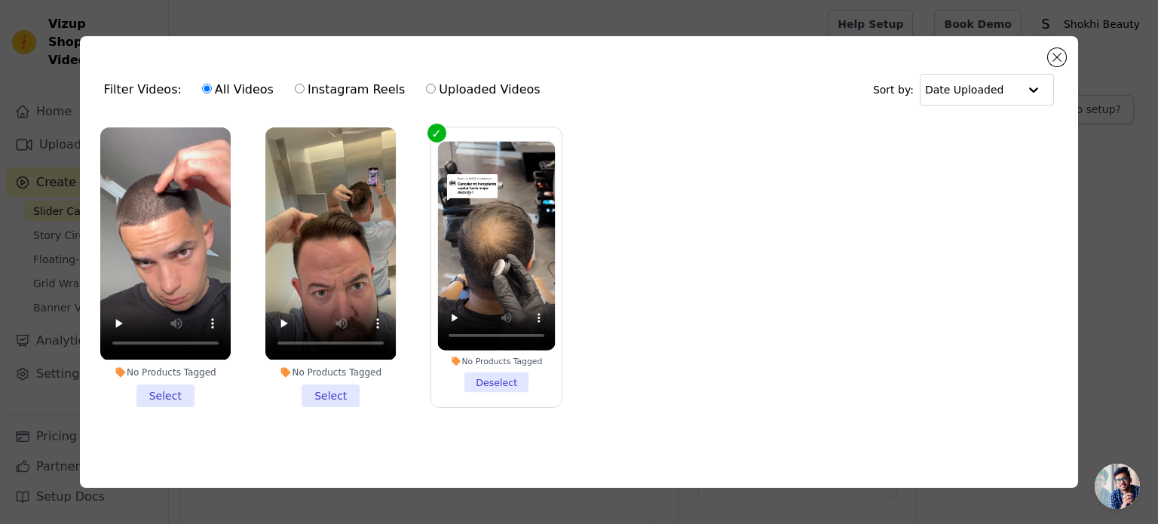
drag, startPoint x: 330, startPoint y: 386, endPoint x: 259, endPoint y: 387, distance: 70.9
click at [329, 386] on li "No Products Tagged Select" at bounding box center [330, 266] width 130 height 279
click at [0, 0] on input "No Products Tagged Select" at bounding box center [0, 0] width 0 height 0
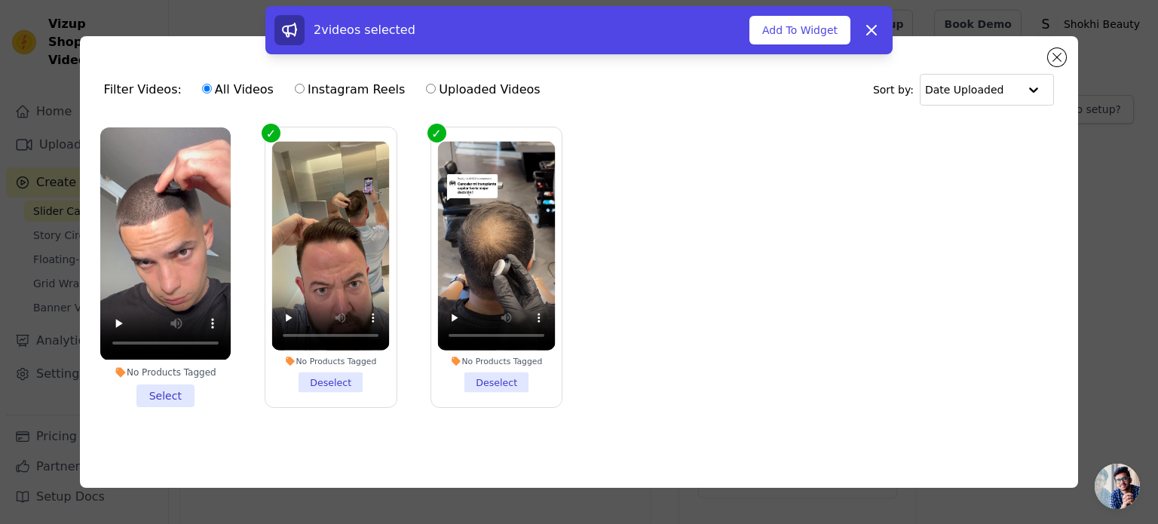
click at [179, 388] on li "No Products Tagged Select" at bounding box center [165, 266] width 130 height 279
click at [0, 0] on input "No Products Tagged Select" at bounding box center [0, 0] width 0 height 0
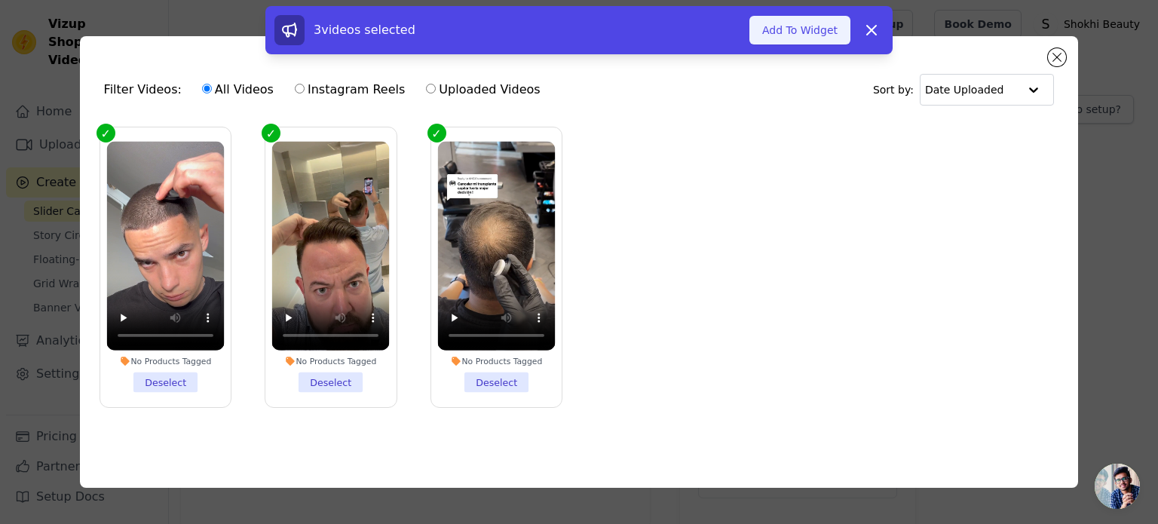
click at [820, 29] on button "Add To Widget" at bounding box center [799, 30] width 101 height 29
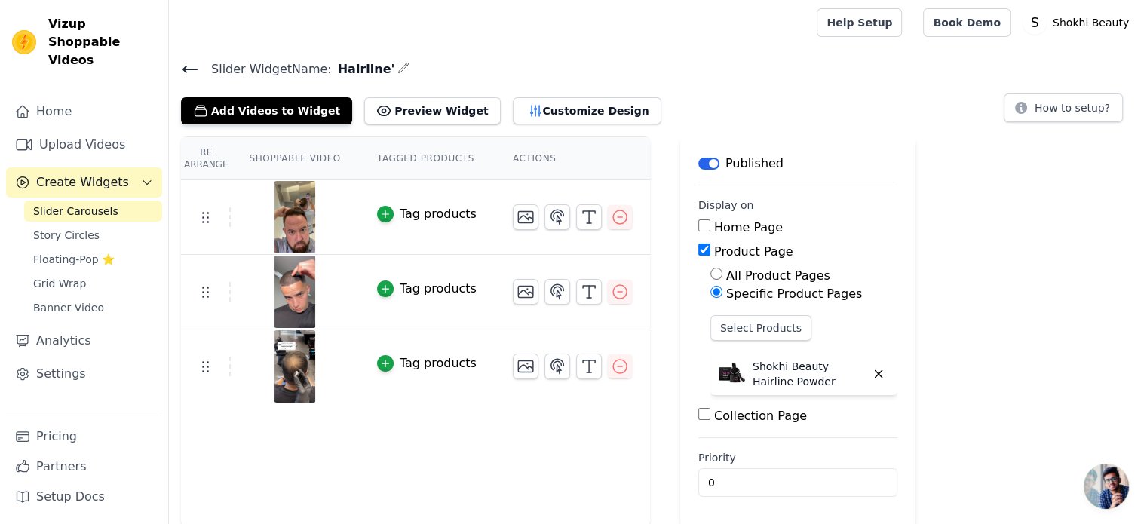
scroll to position [2, 0]
click at [384, 115] on button "Preview Widget" at bounding box center [432, 109] width 136 height 27
click at [544, 123] on div "Slider Widget Name: Hairline' Add Videos to Widget Preview Widget Customize Des…" at bounding box center [658, 292] width 978 height 468
click at [544, 120] on button "Customize Design" at bounding box center [587, 109] width 149 height 27
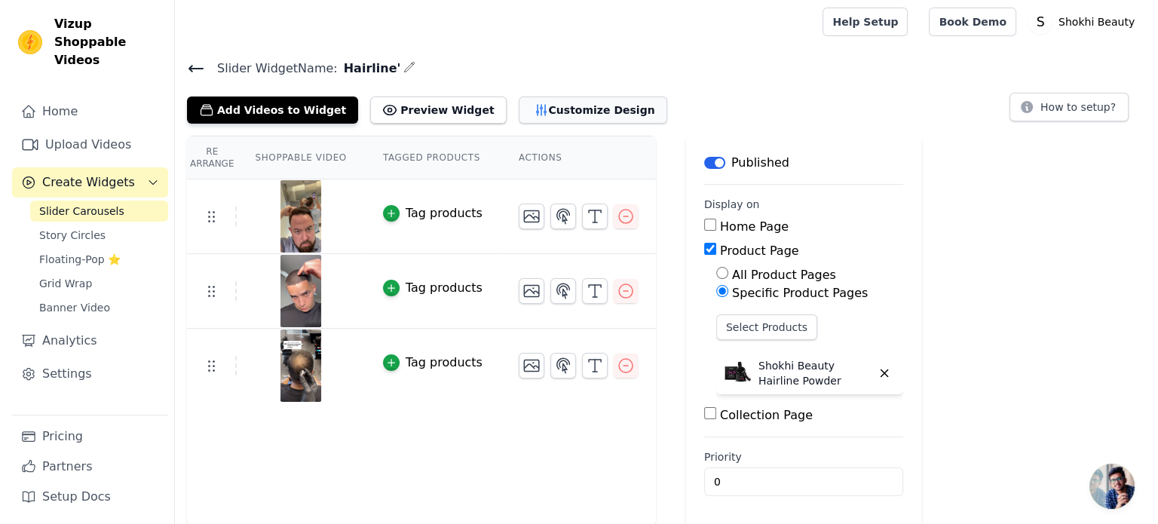
scroll to position [0, 0]
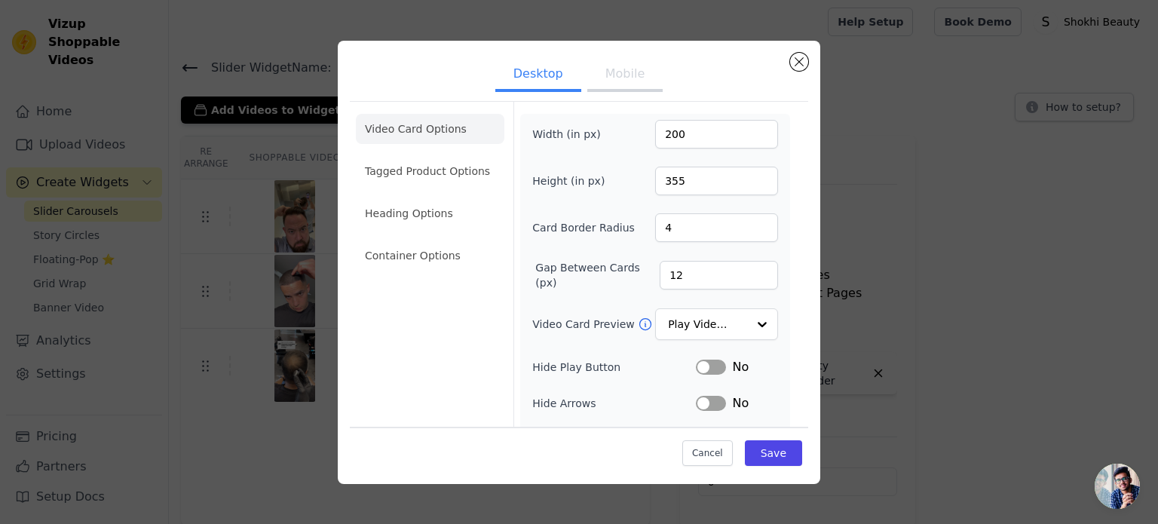
click at [624, 84] on button "Mobile" at bounding box center [624, 75] width 75 height 33
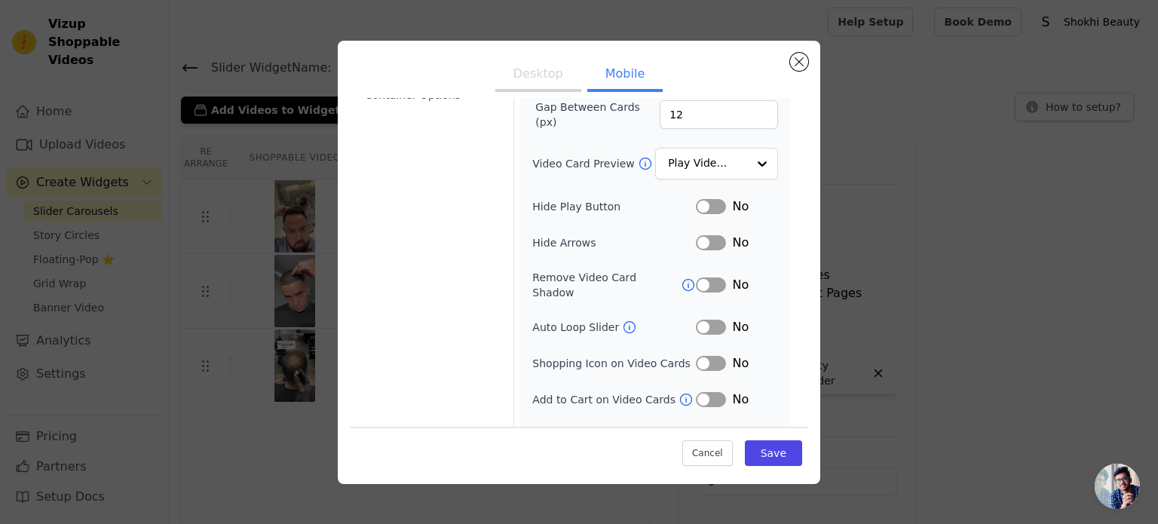
scroll to position [175, 0]
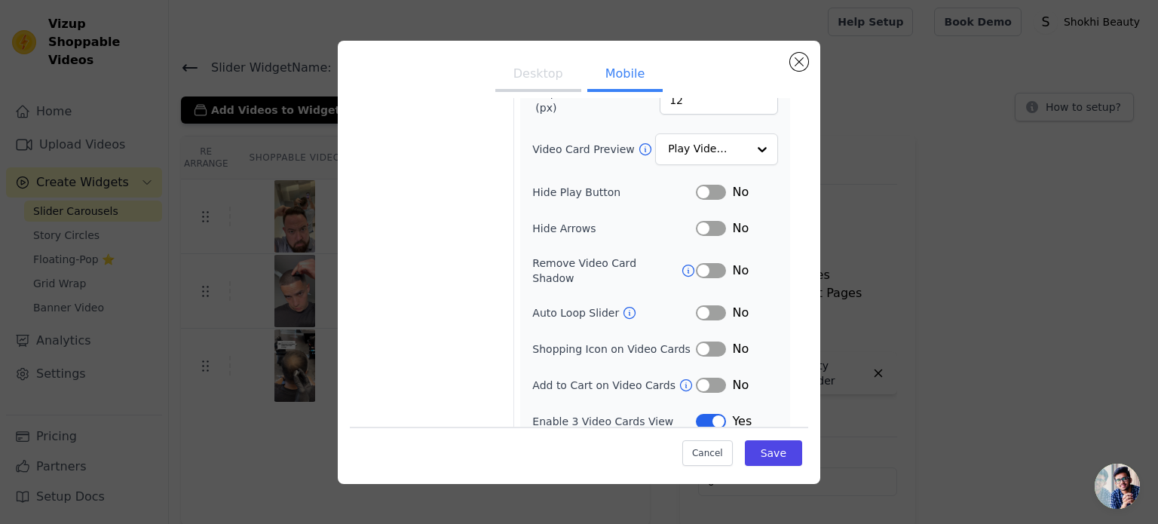
click at [699, 414] on button "Label" at bounding box center [711, 421] width 30 height 15
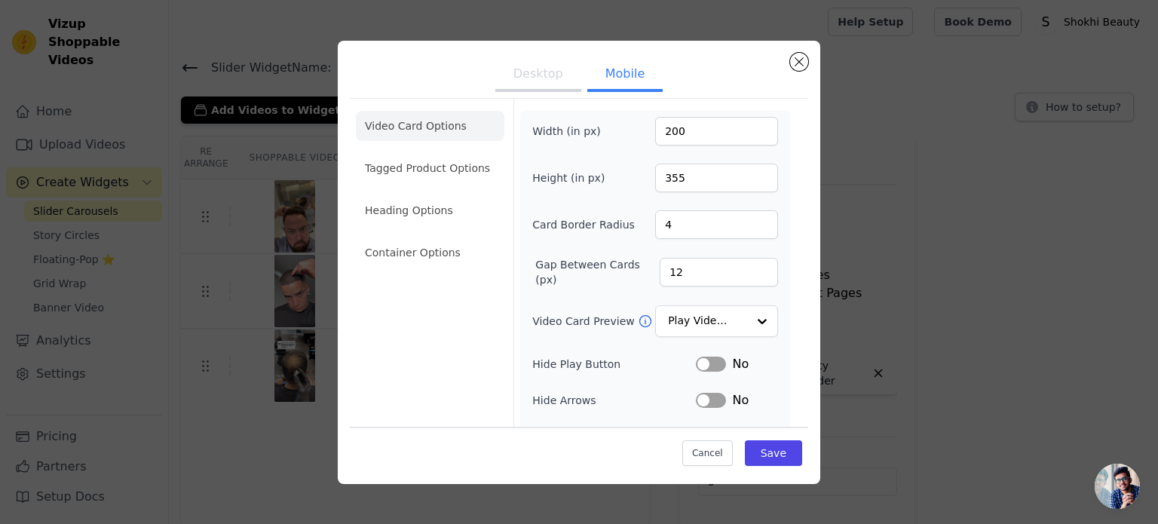
scroll to position [0, 0]
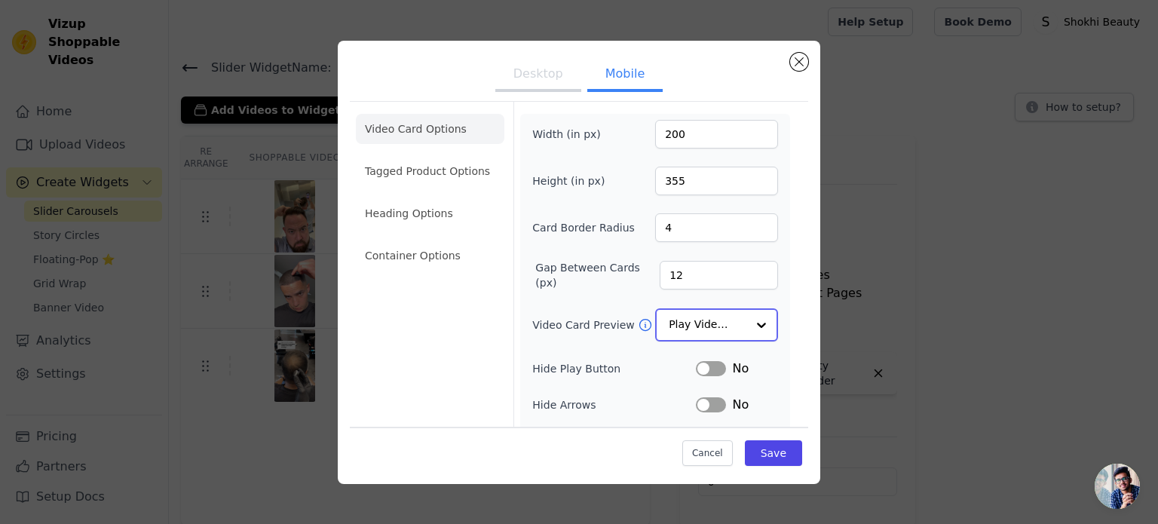
click at [682, 322] on input "Video Card Preview" at bounding box center [708, 325] width 78 height 30
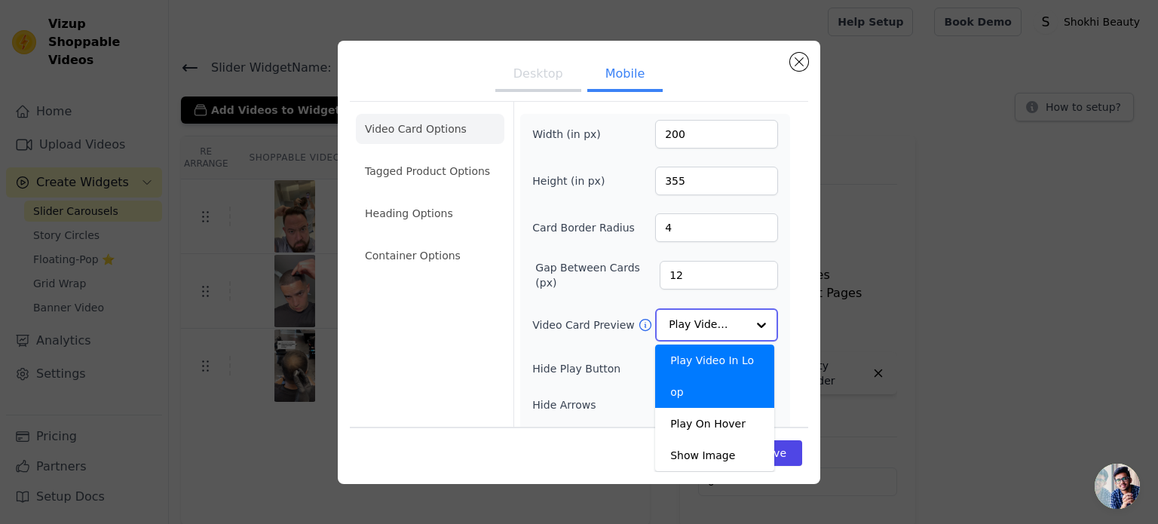
click at [682, 322] on input "Video Card Preview" at bounding box center [708, 325] width 78 height 30
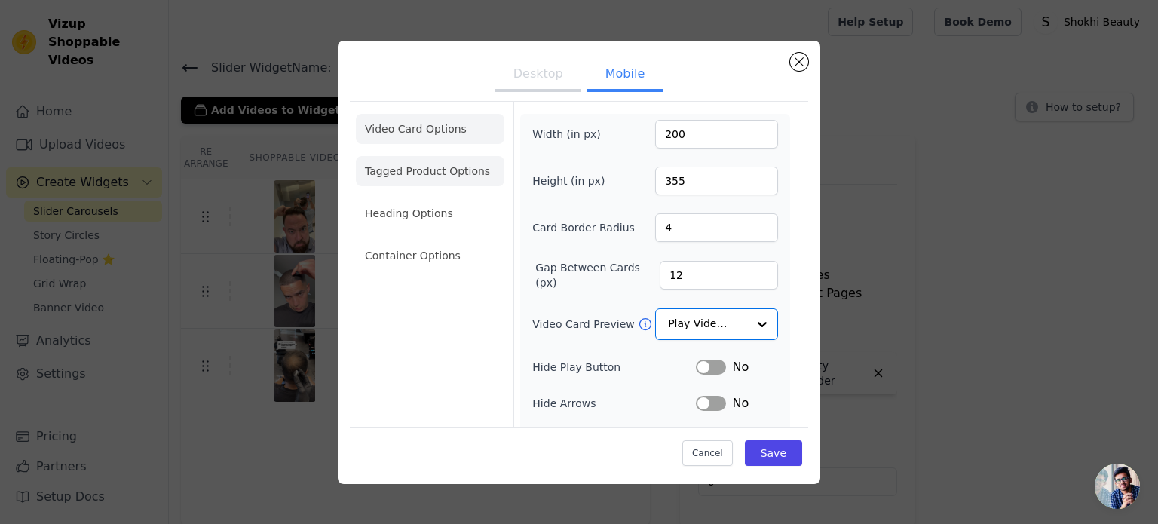
click at [395, 173] on li "Tagged Product Options" at bounding box center [430, 171] width 149 height 30
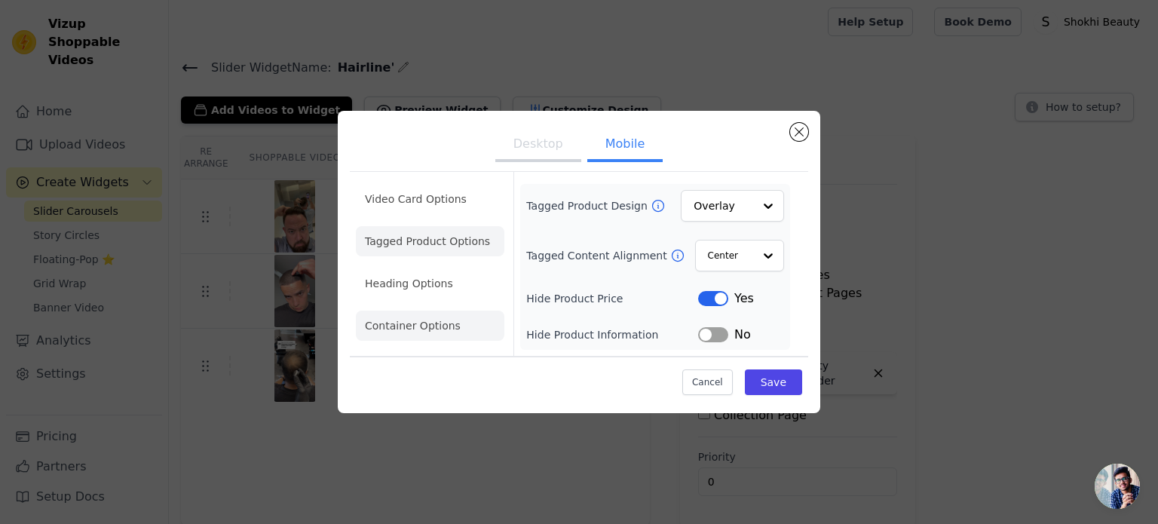
click at [425, 319] on li "Container Options" at bounding box center [430, 326] width 149 height 30
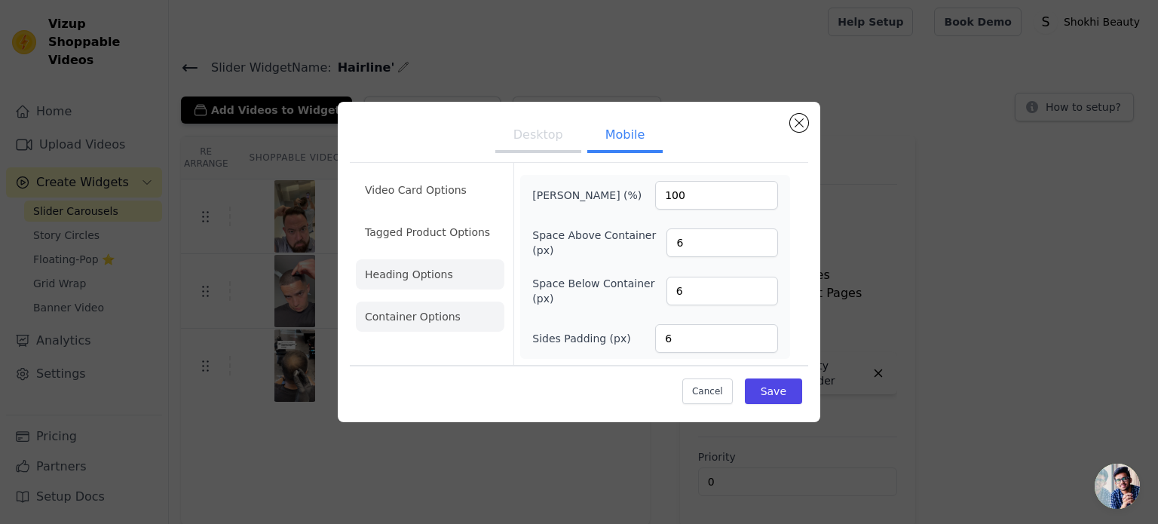
click at [385, 275] on li "Heading Options" at bounding box center [430, 274] width 149 height 30
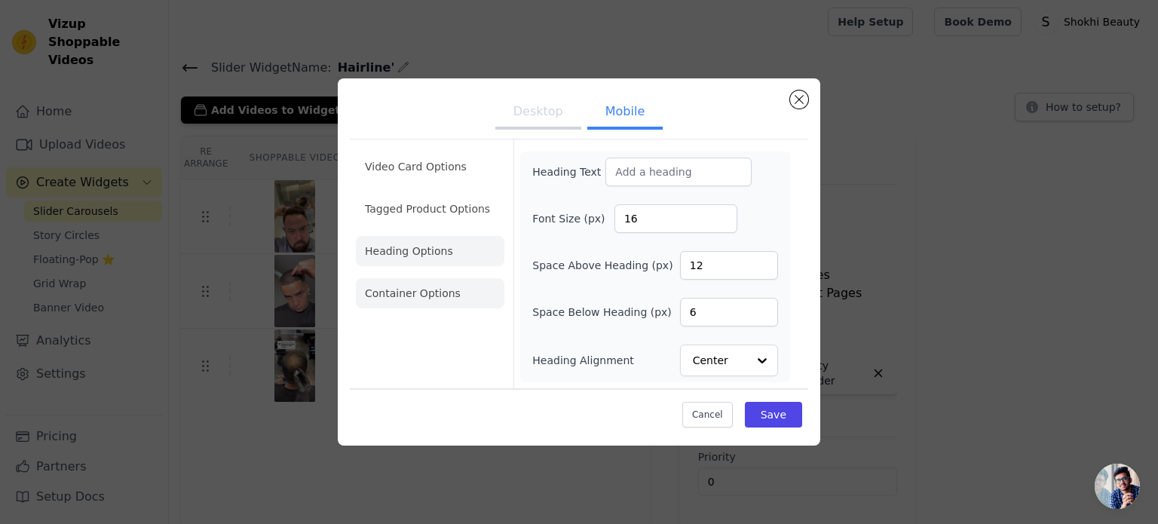
click at [421, 289] on li "Container Options" at bounding box center [430, 293] width 149 height 30
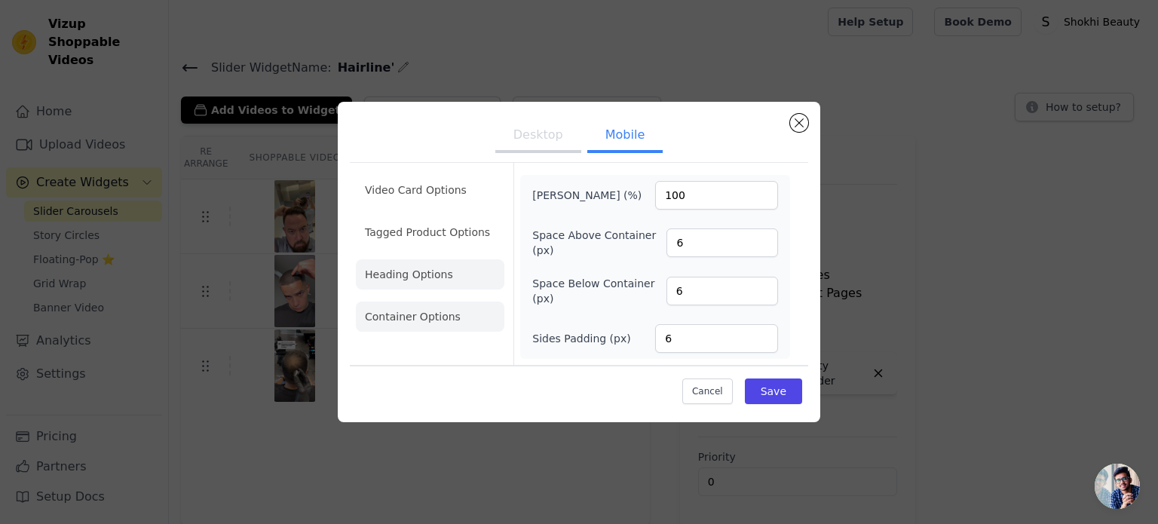
click at [415, 277] on li "Heading Options" at bounding box center [430, 274] width 149 height 30
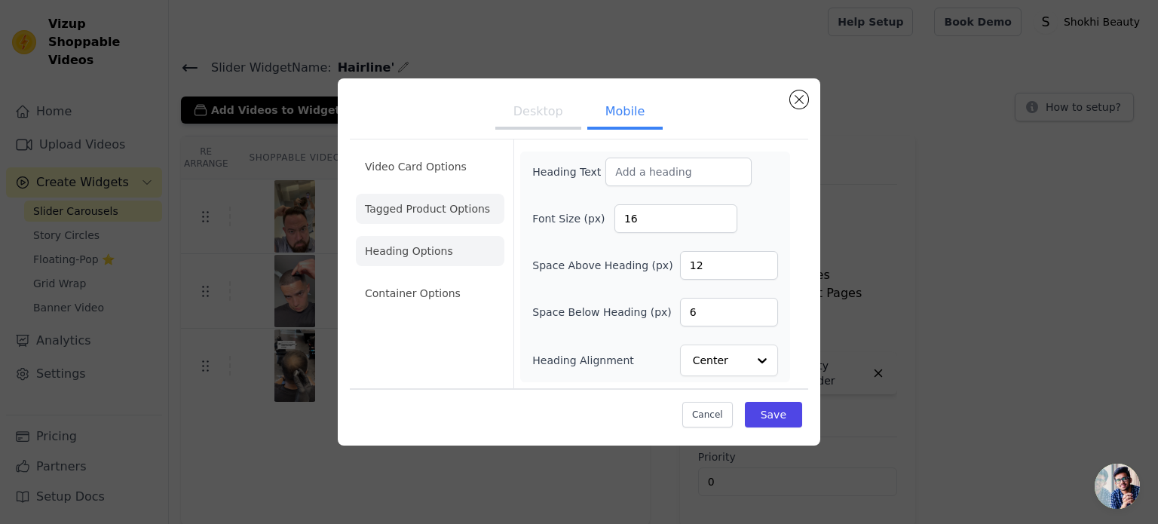
click at [438, 212] on li "Tagged Product Options" at bounding box center [430, 209] width 149 height 30
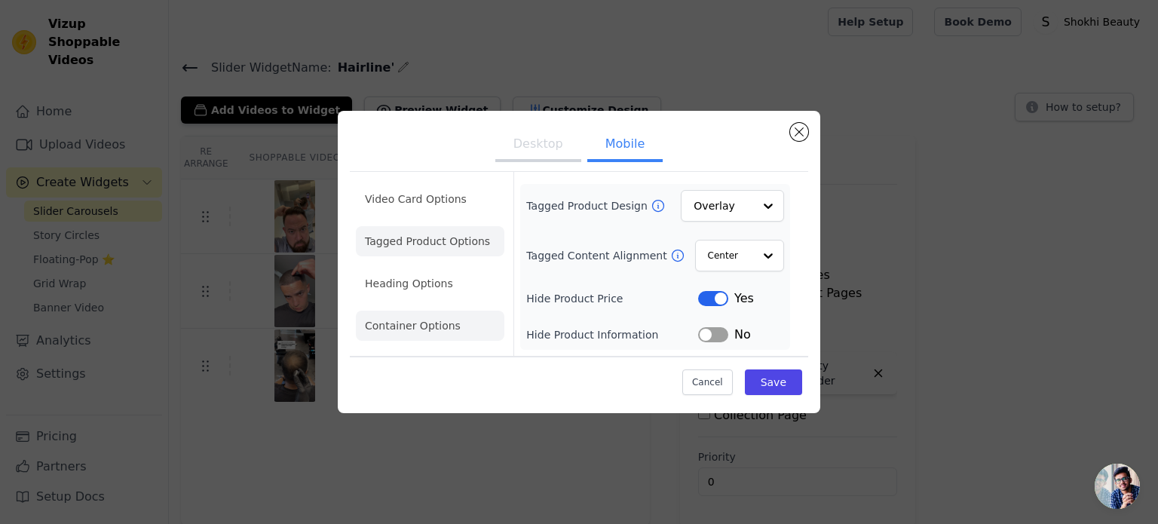
click at [423, 311] on li "Container Options" at bounding box center [430, 326] width 149 height 30
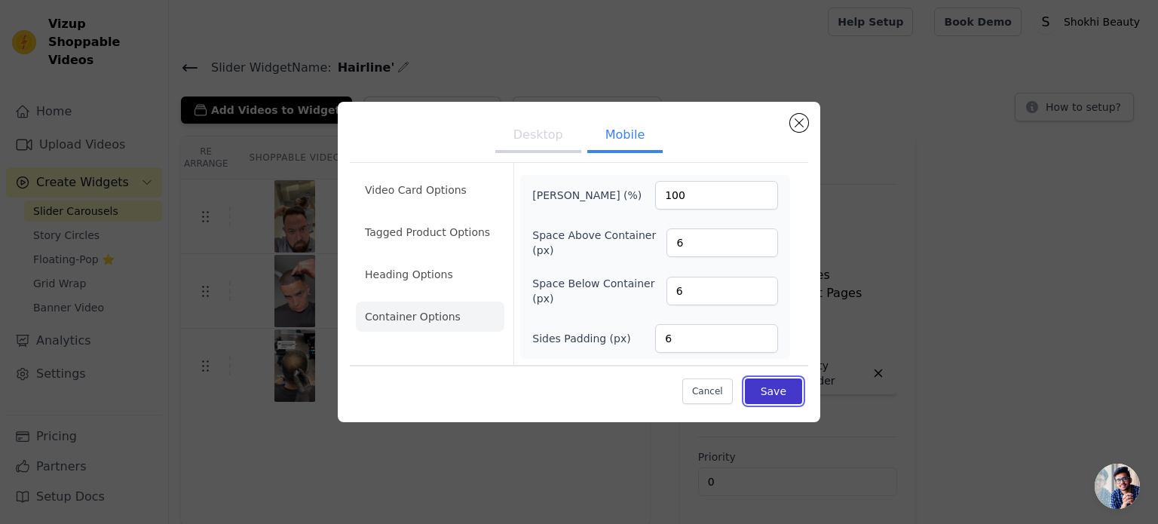
click at [767, 390] on button "Save" at bounding box center [773, 391] width 57 height 26
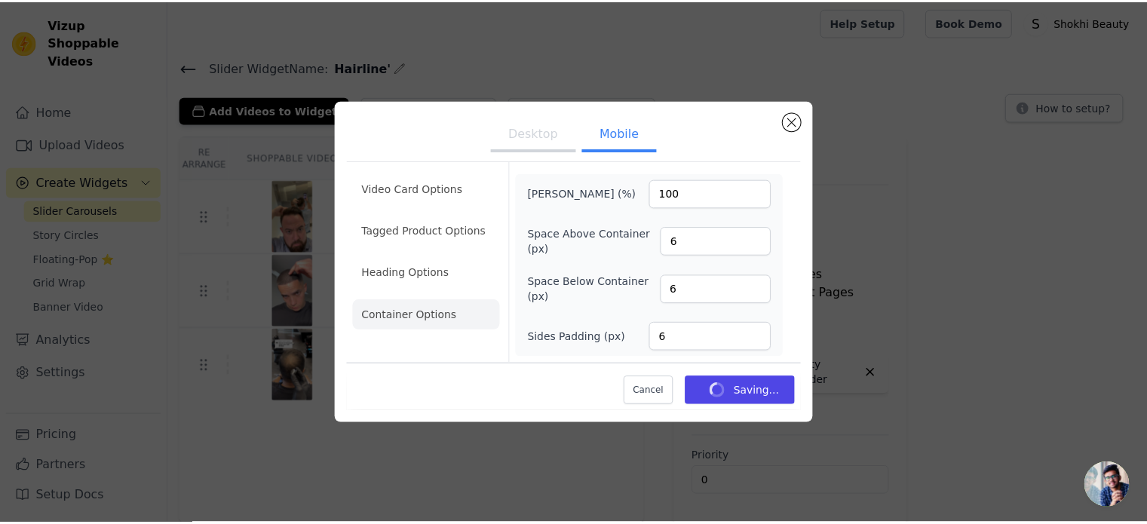
scroll to position [2, 0]
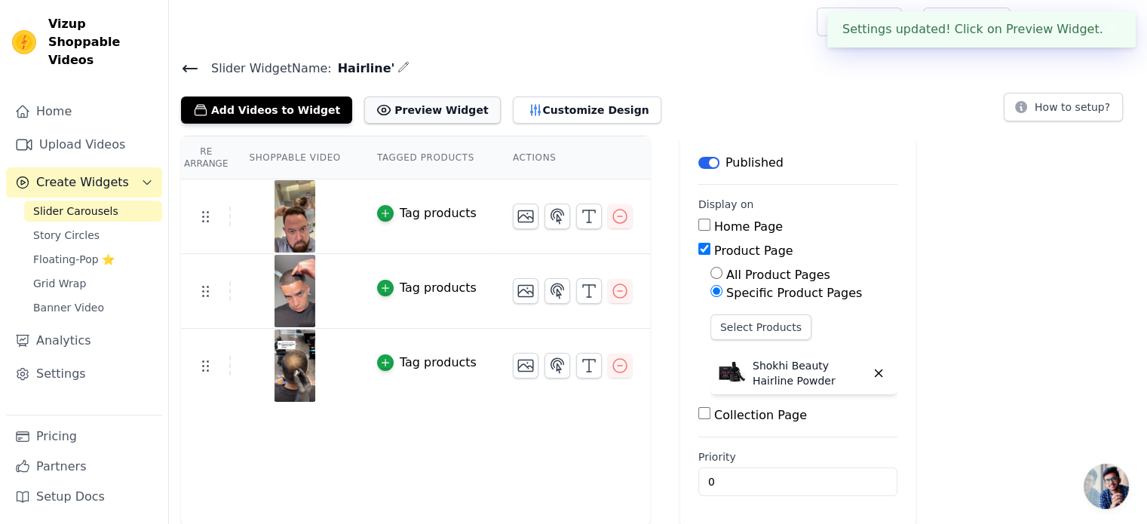
click at [419, 105] on button "Preview Widget" at bounding box center [432, 109] width 136 height 27
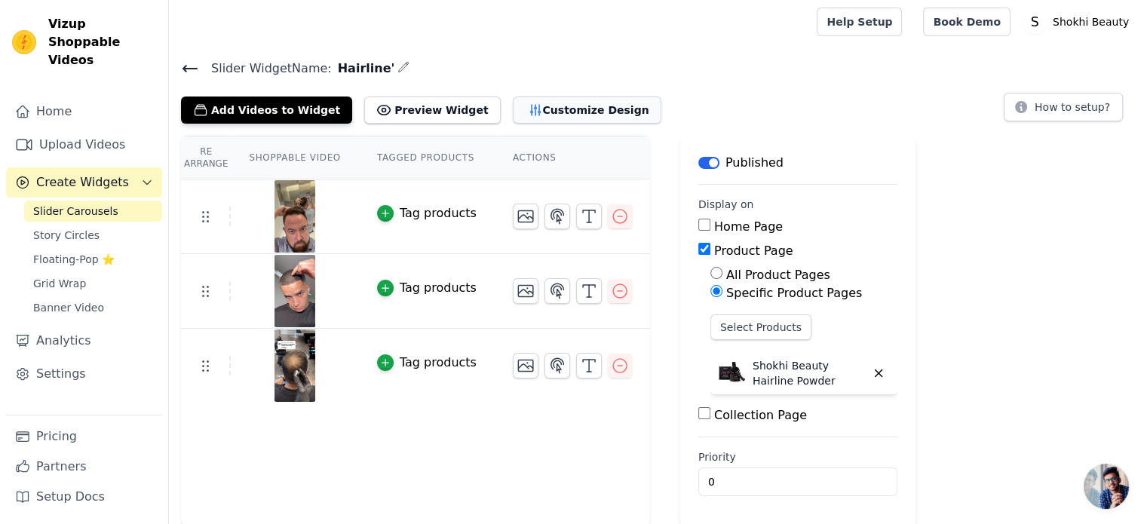
click at [569, 101] on button "Customize Design" at bounding box center [587, 109] width 149 height 27
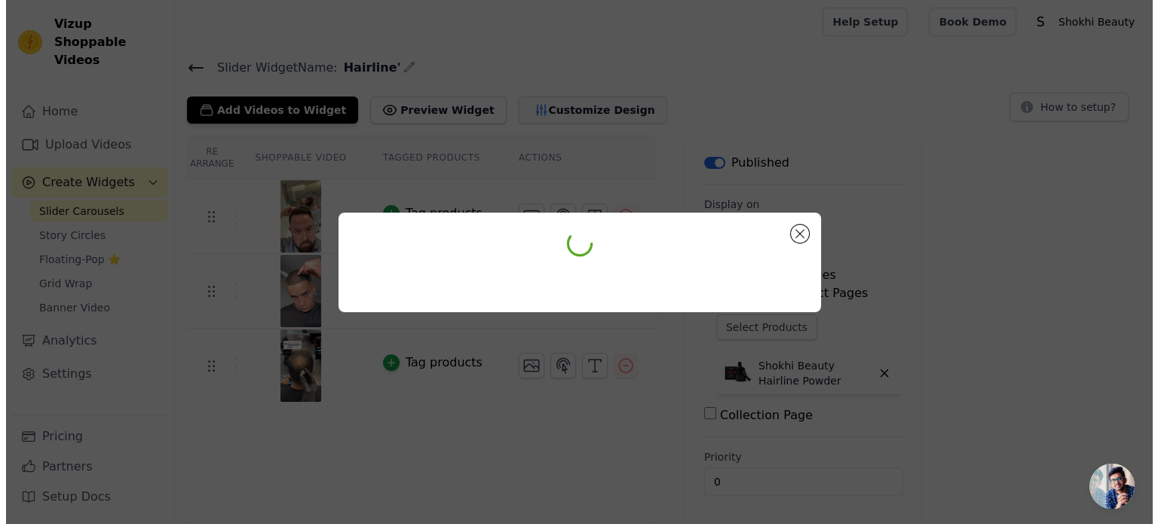
scroll to position [0, 0]
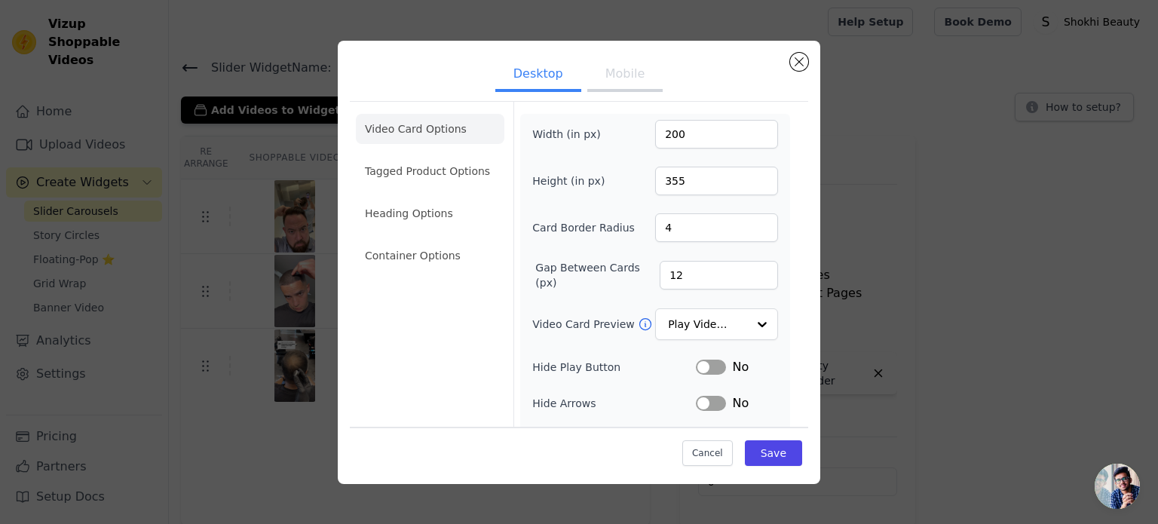
click at [618, 81] on button "Mobile" at bounding box center [624, 75] width 75 height 33
click at [749, 267] on input "13" at bounding box center [719, 275] width 118 height 29
click at [749, 267] on input "14" at bounding box center [719, 275] width 118 height 29
click at [749, 267] on input "15" at bounding box center [719, 275] width 118 height 29
click at [749, 267] on input "16" at bounding box center [719, 275] width 118 height 29
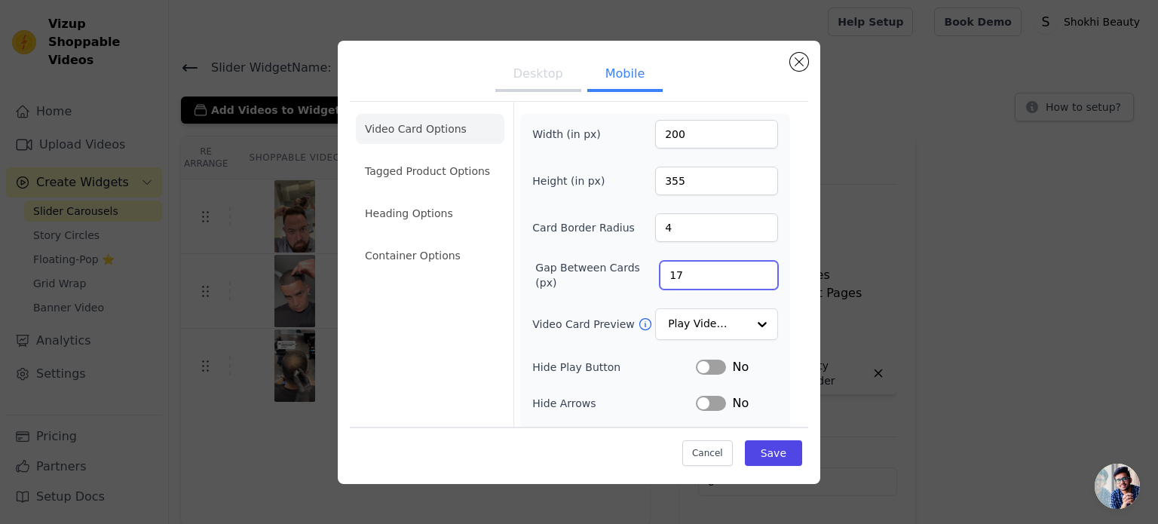
click at [749, 267] on input "17" at bounding box center [719, 275] width 118 height 29
click at [749, 267] on input "18" at bounding box center [719, 275] width 118 height 29
click at [749, 267] on input "19" at bounding box center [719, 275] width 118 height 29
type input "20"
click at [749, 267] on input "20" at bounding box center [719, 275] width 118 height 29
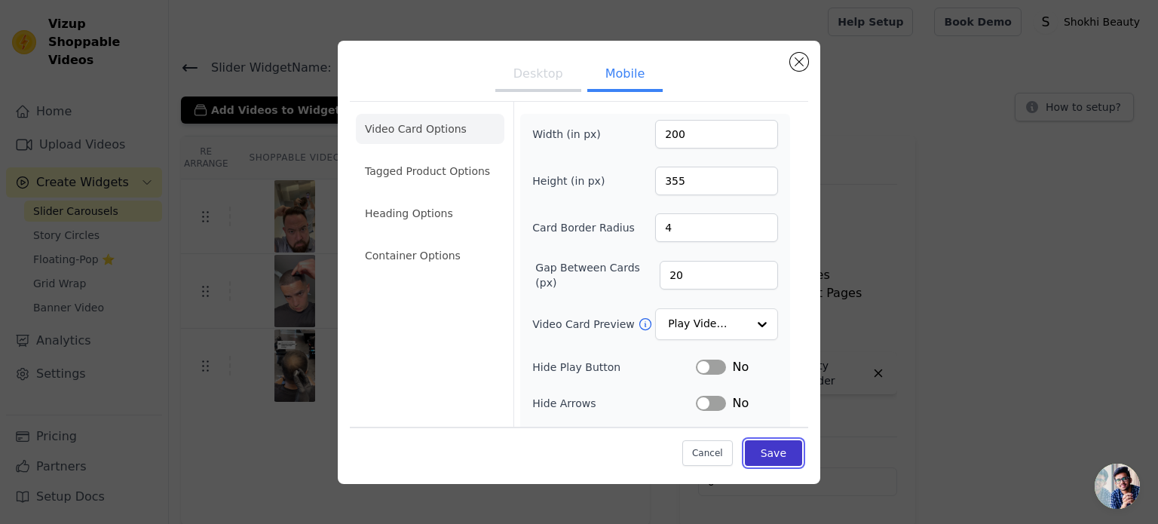
click at [768, 449] on button "Save" at bounding box center [773, 453] width 57 height 26
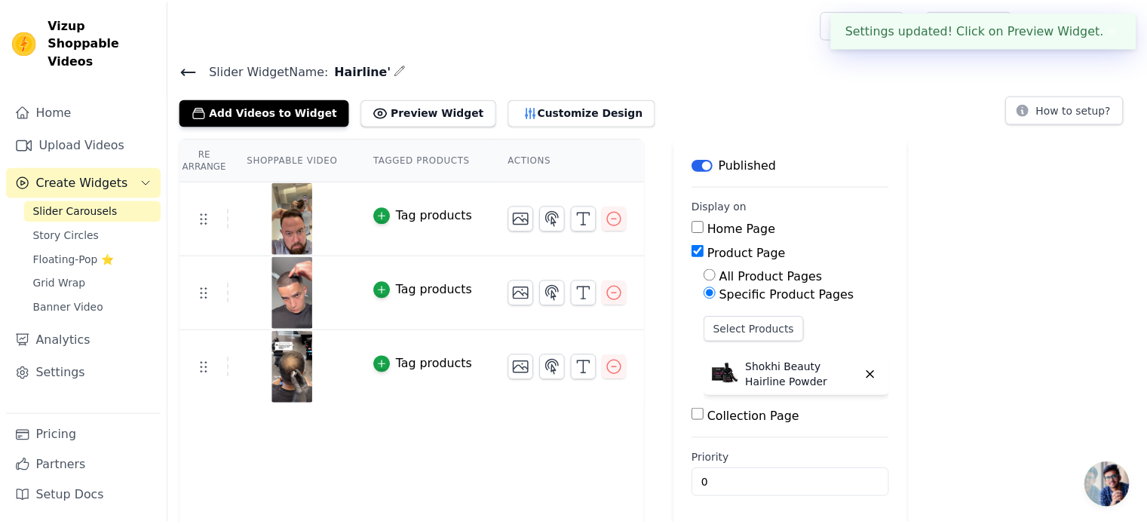
scroll to position [2, 0]
